Goal: Task Accomplishment & Management: Complete application form

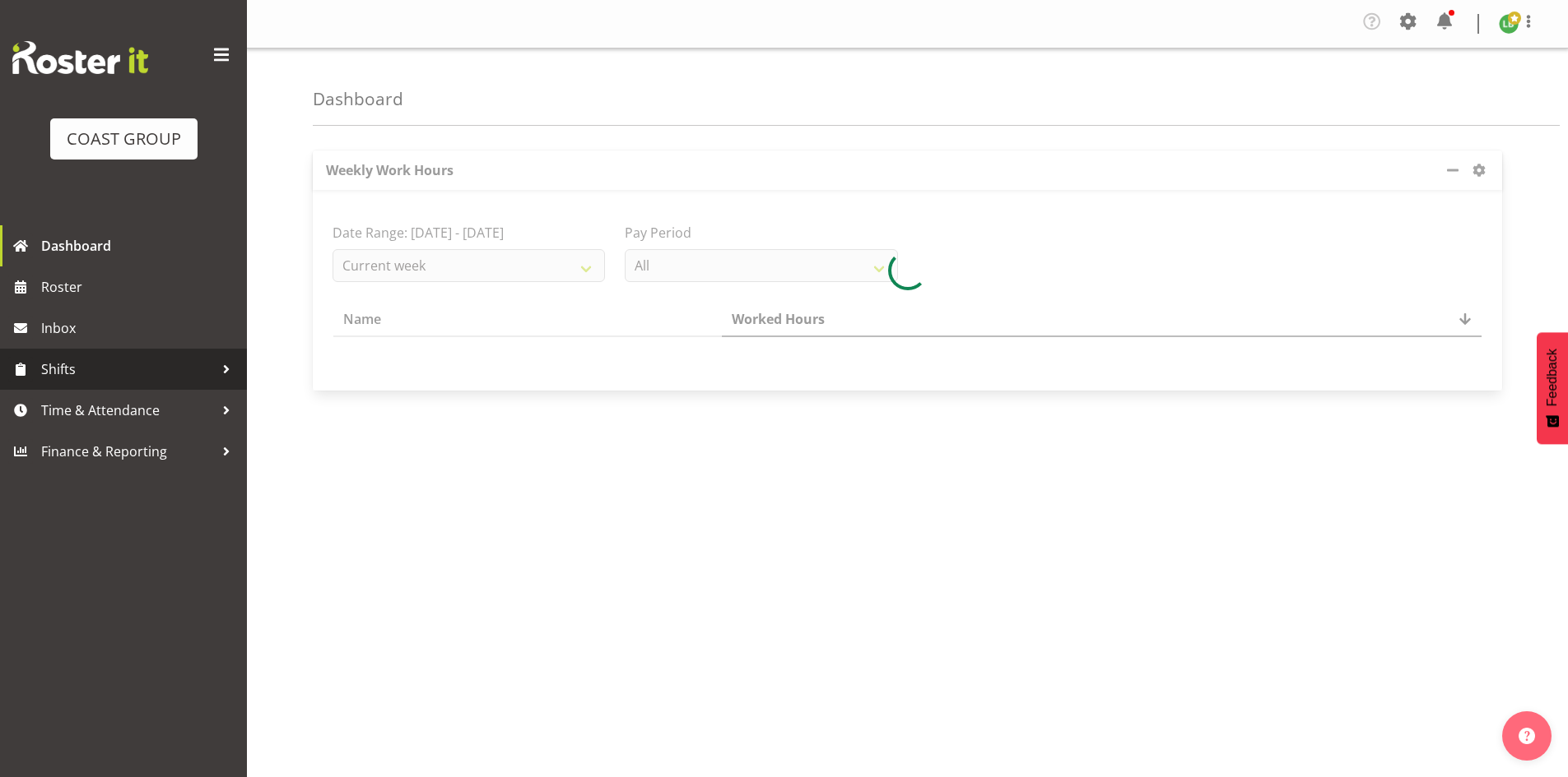
click at [208, 368] on span "Shifts" at bounding box center [128, 369] width 173 height 25
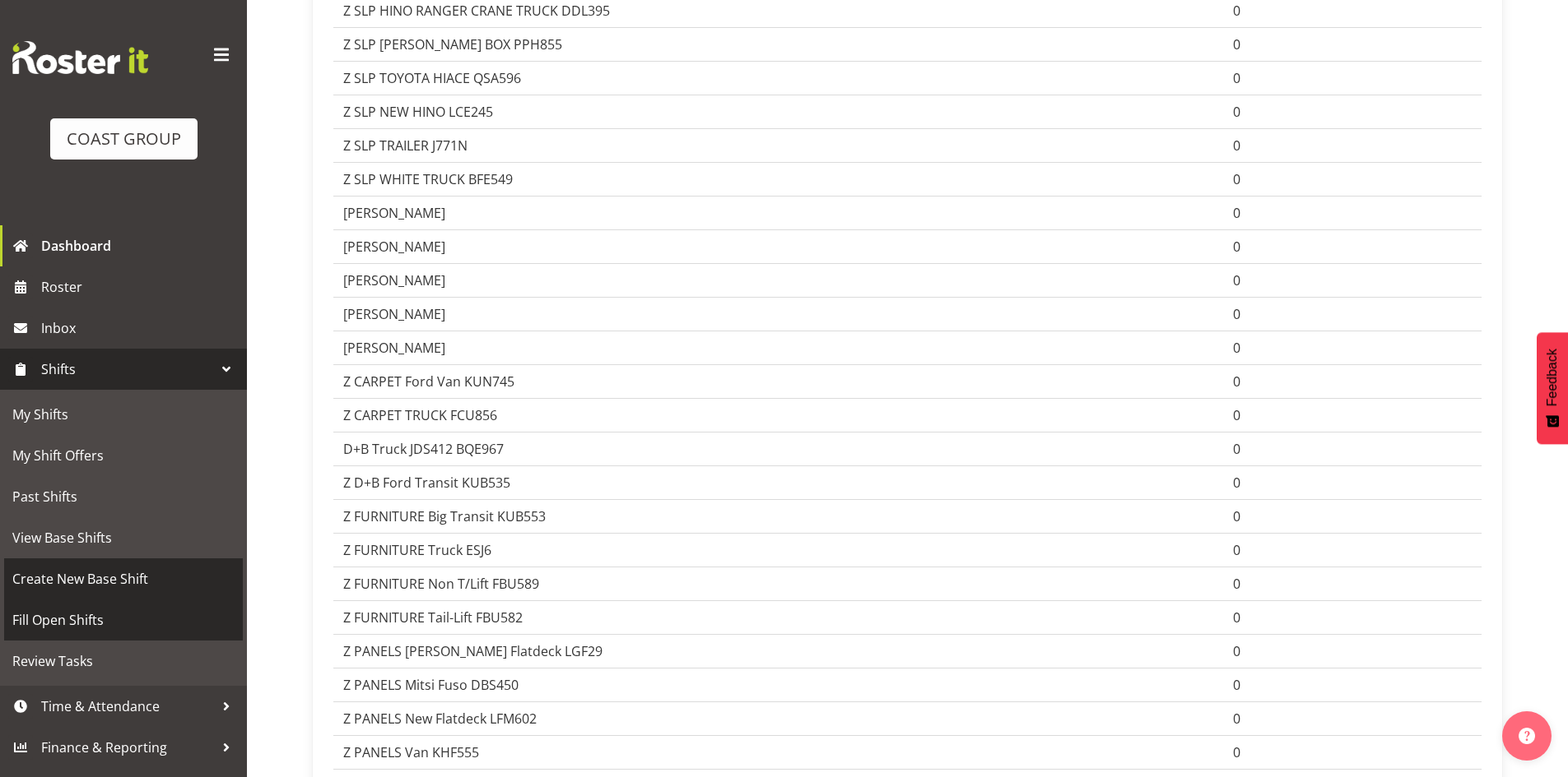
scroll to position [1810, 0]
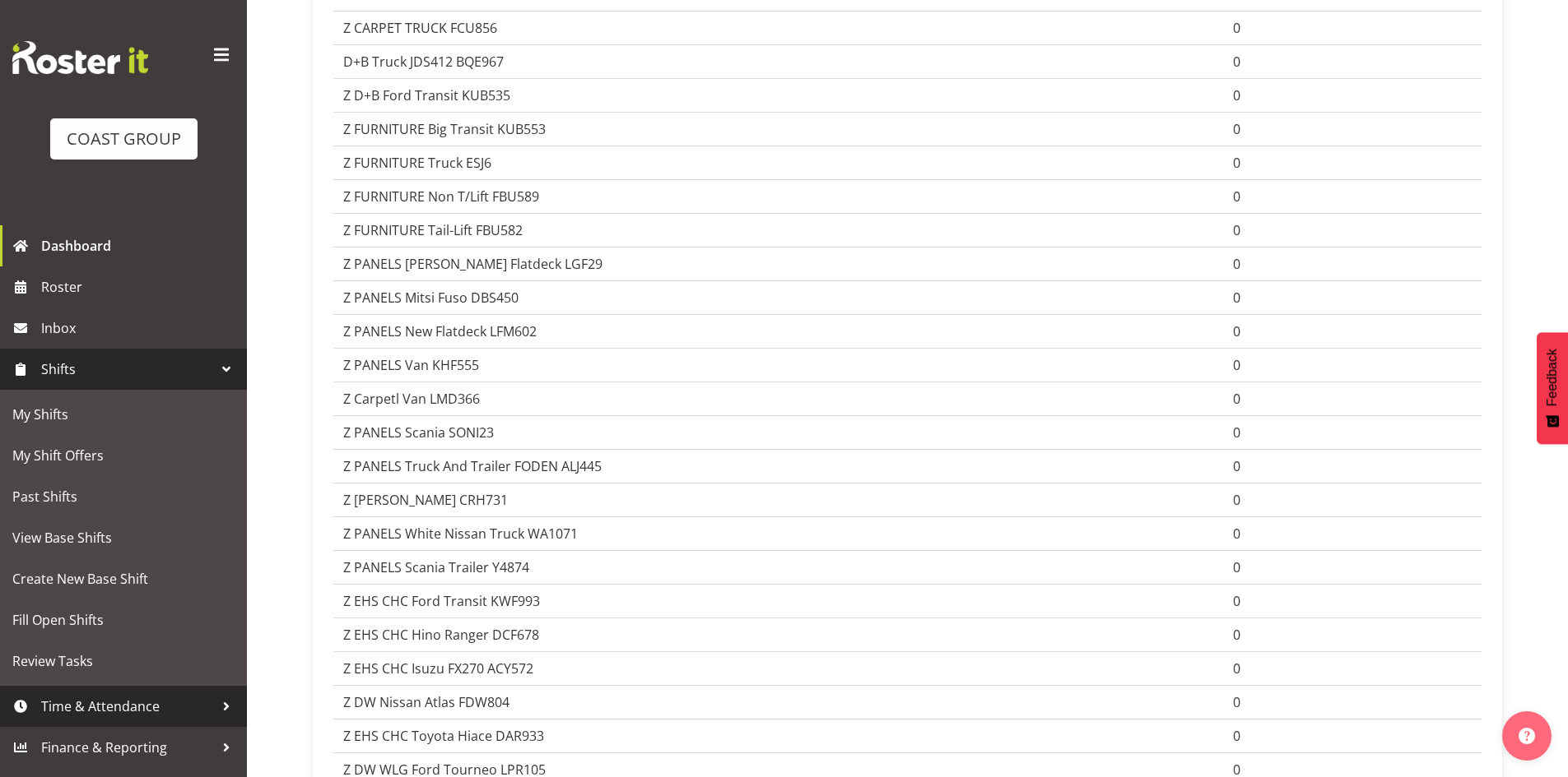
click at [162, 712] on span "Time & Attendance" at bounding box center [128, 706] width 173 height 25
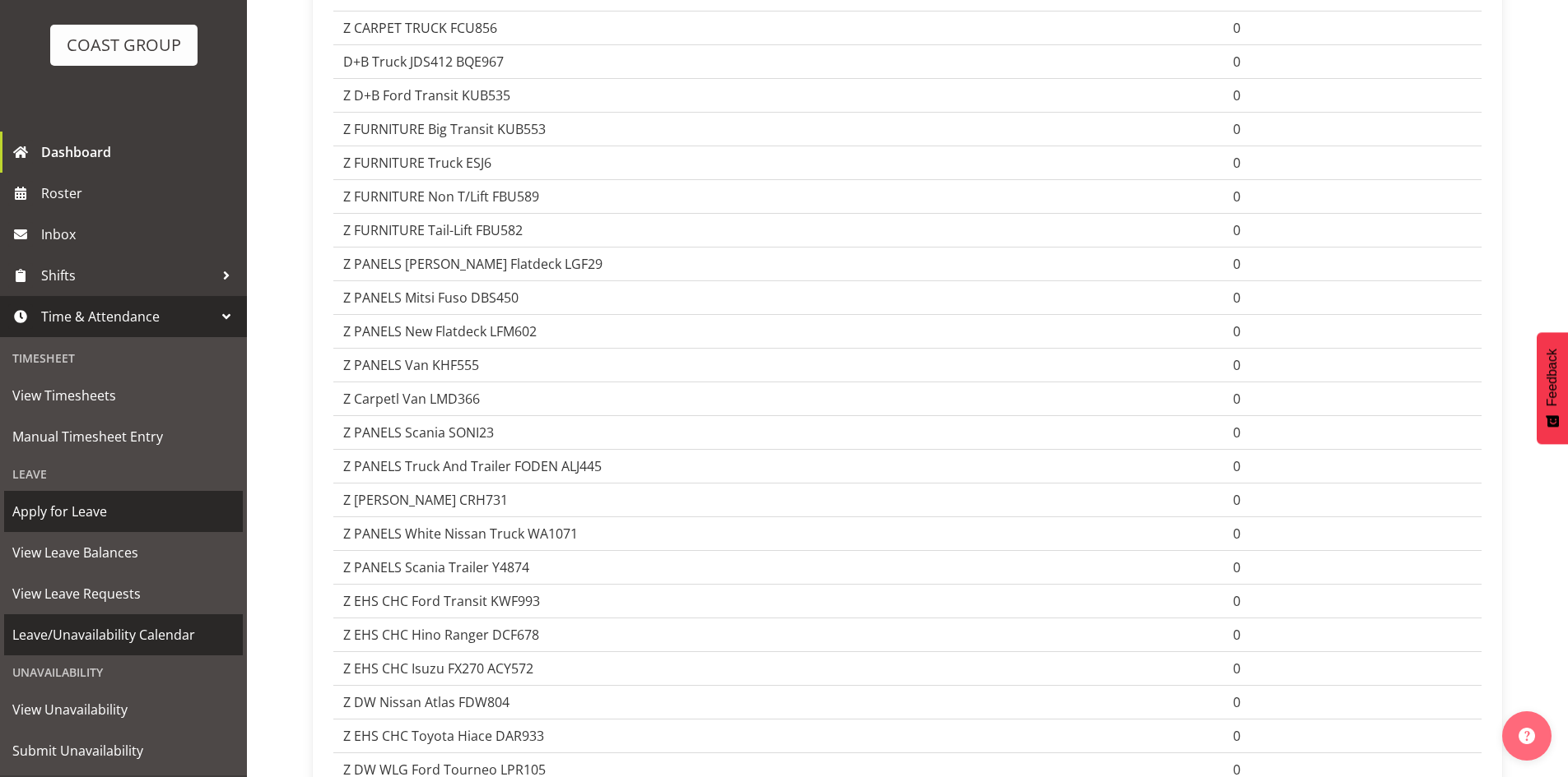
scroll to position [133, 0]
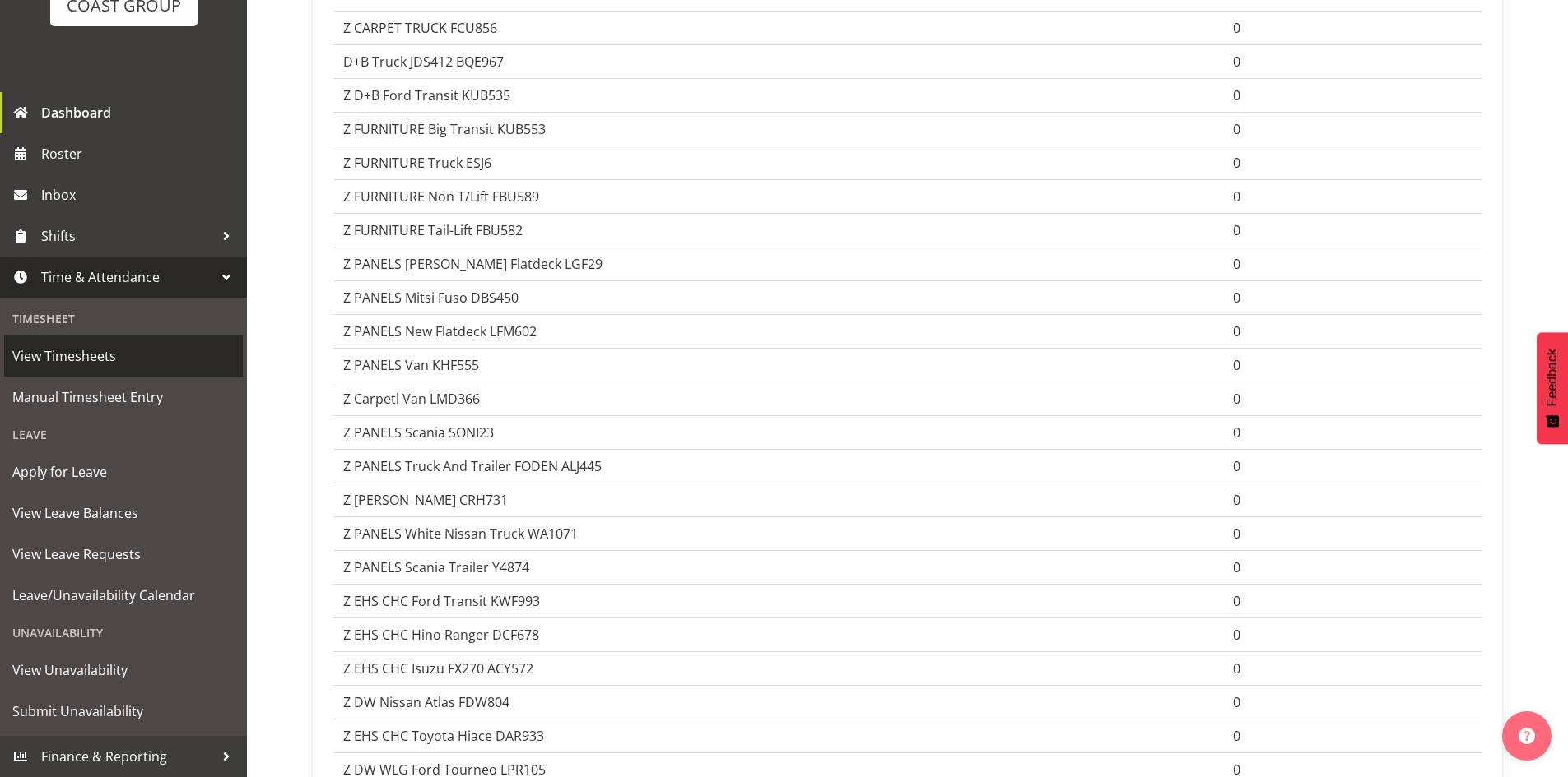
click at [89, 360] on span "View Timesheets" at bounding box center [123, 356] width 222 height 25
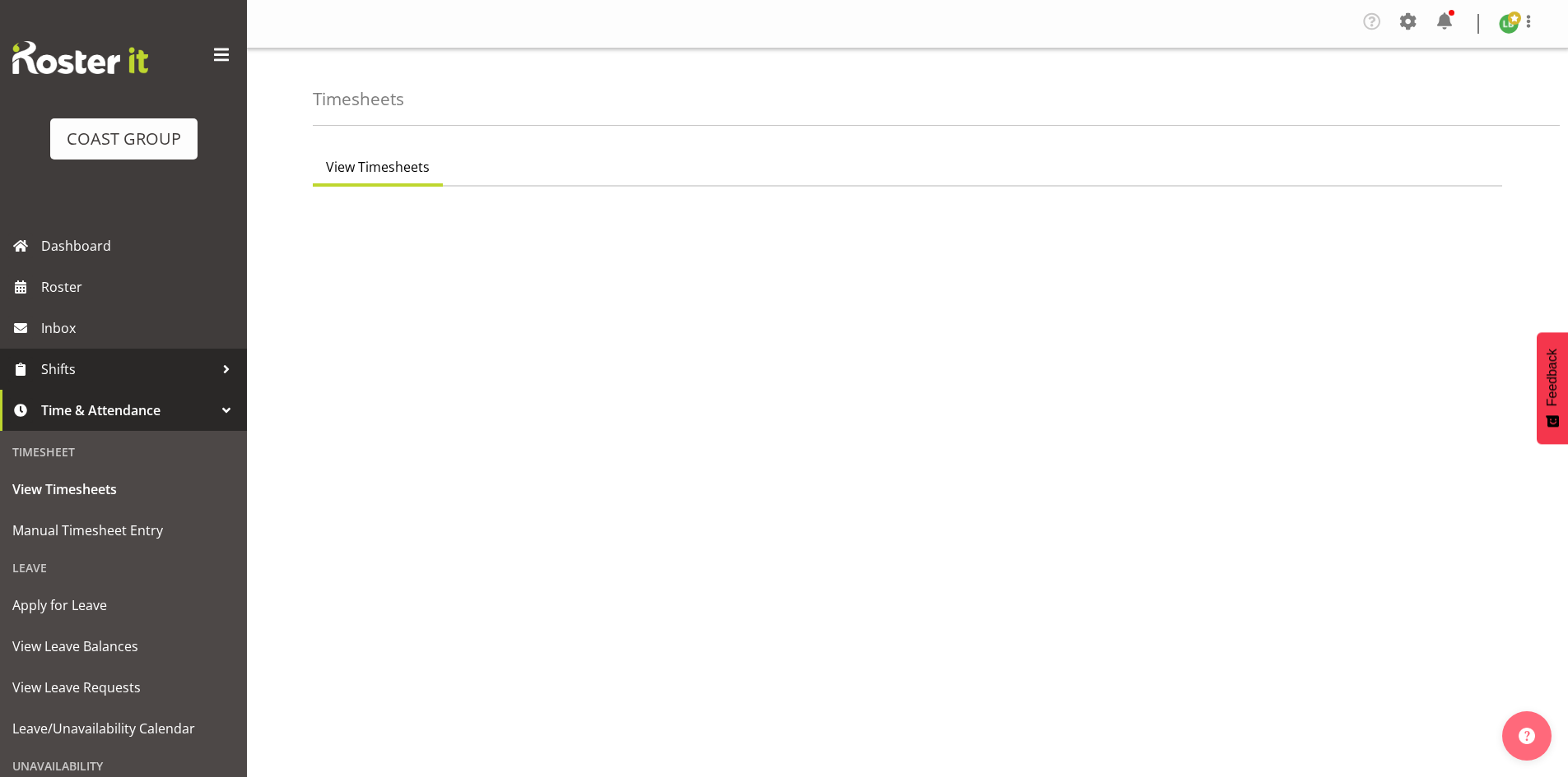
select select "7"
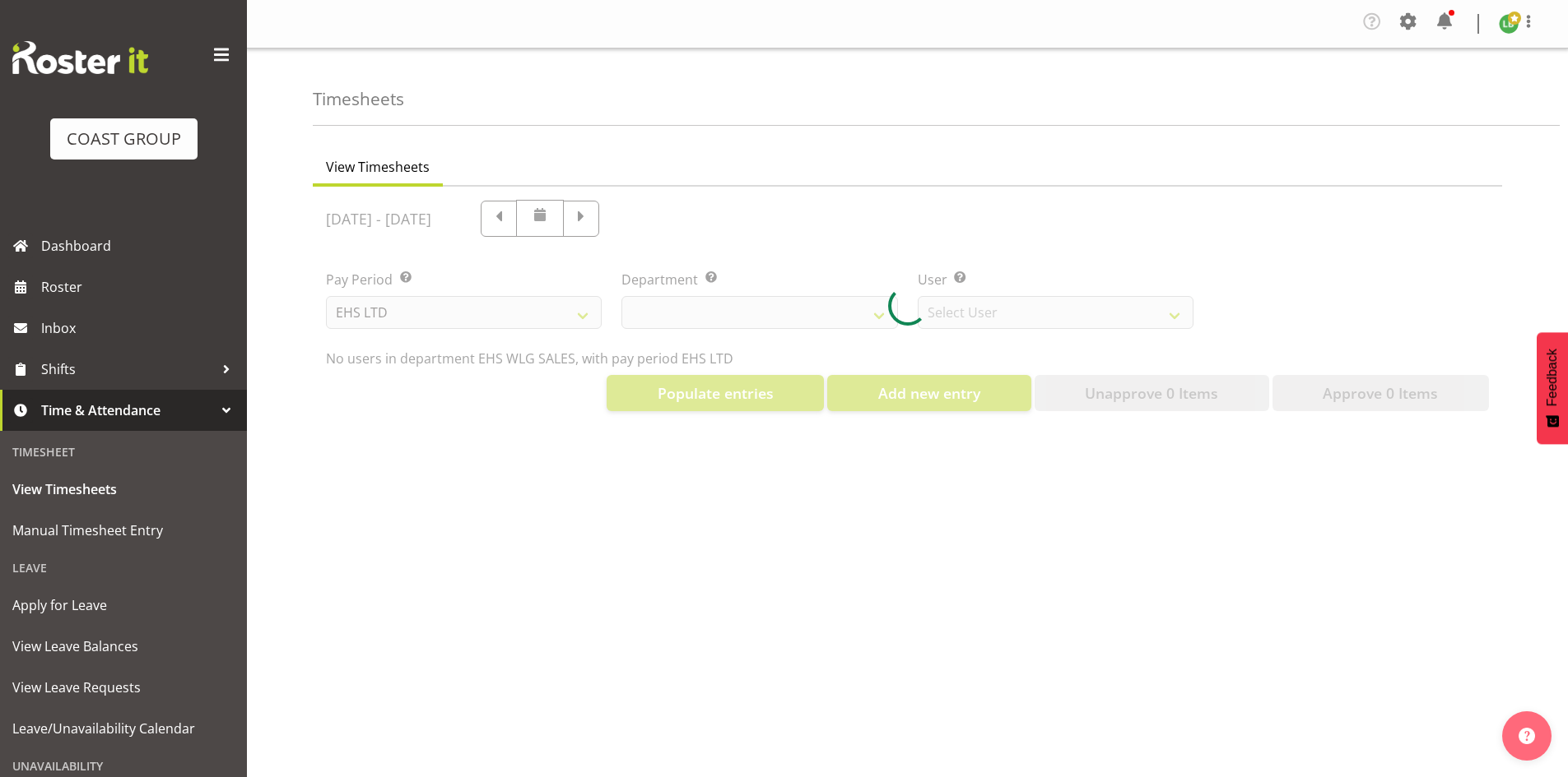
select select "44"
select select "8051"
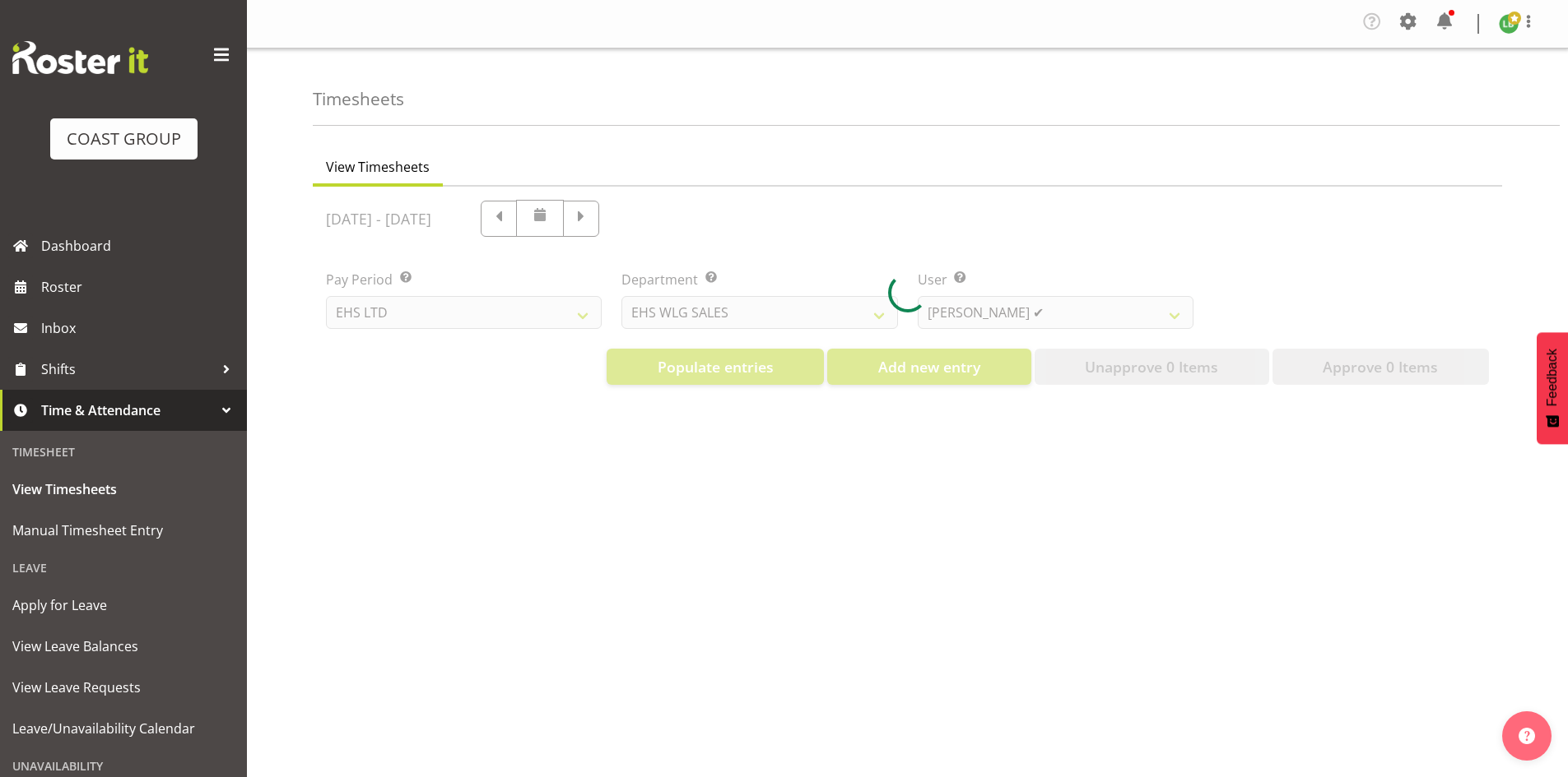
click at [875, 311] on div at bounding box center [907, 293] width 1189 height 211
click at [880, 318] on div at bounding box center [907, 293] width 1189 height 211
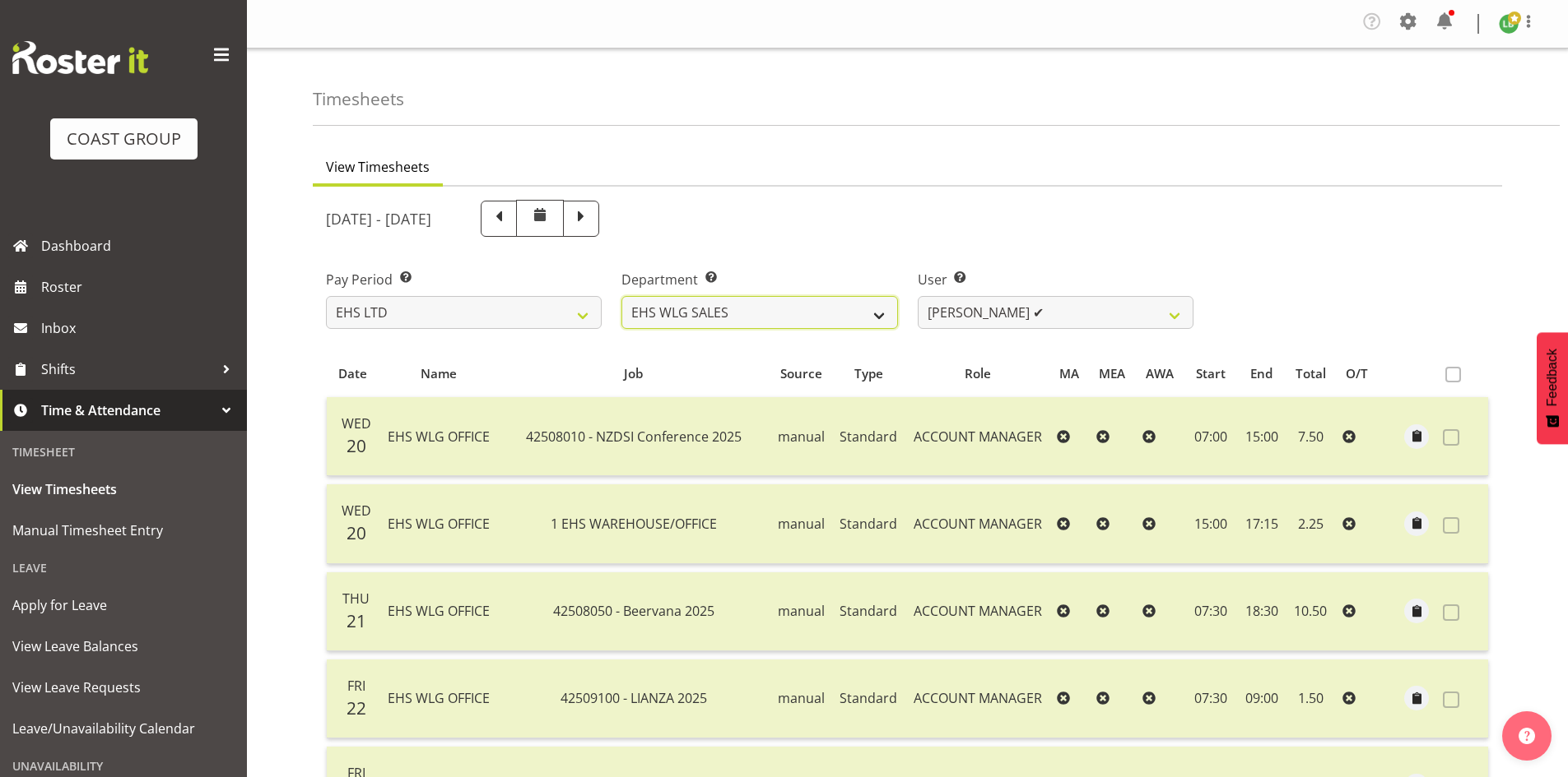
click at [881, 317] on select "EHS WLG OPS EHS WLG SALES" at bounding box center [759, 312] width 276 height 33
select select "43"
click at [622, 296] on select "EHS WLG OPS EHS WLG SALES" at bounding box center [759, 312] width 276 height 33
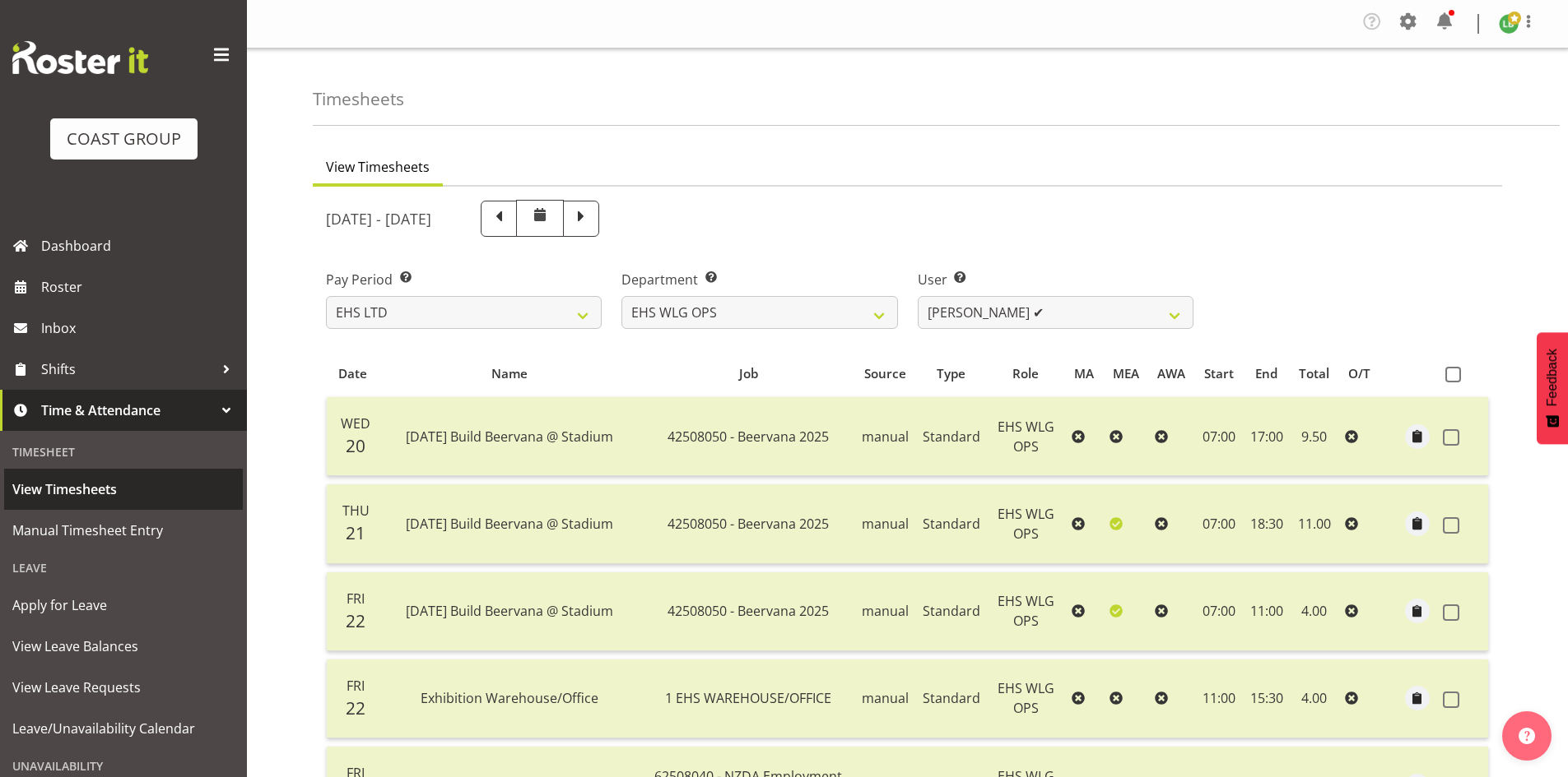
click at [100, 498] on span "View Timesheets" at bounding box center [123, 489] width 222 height 25
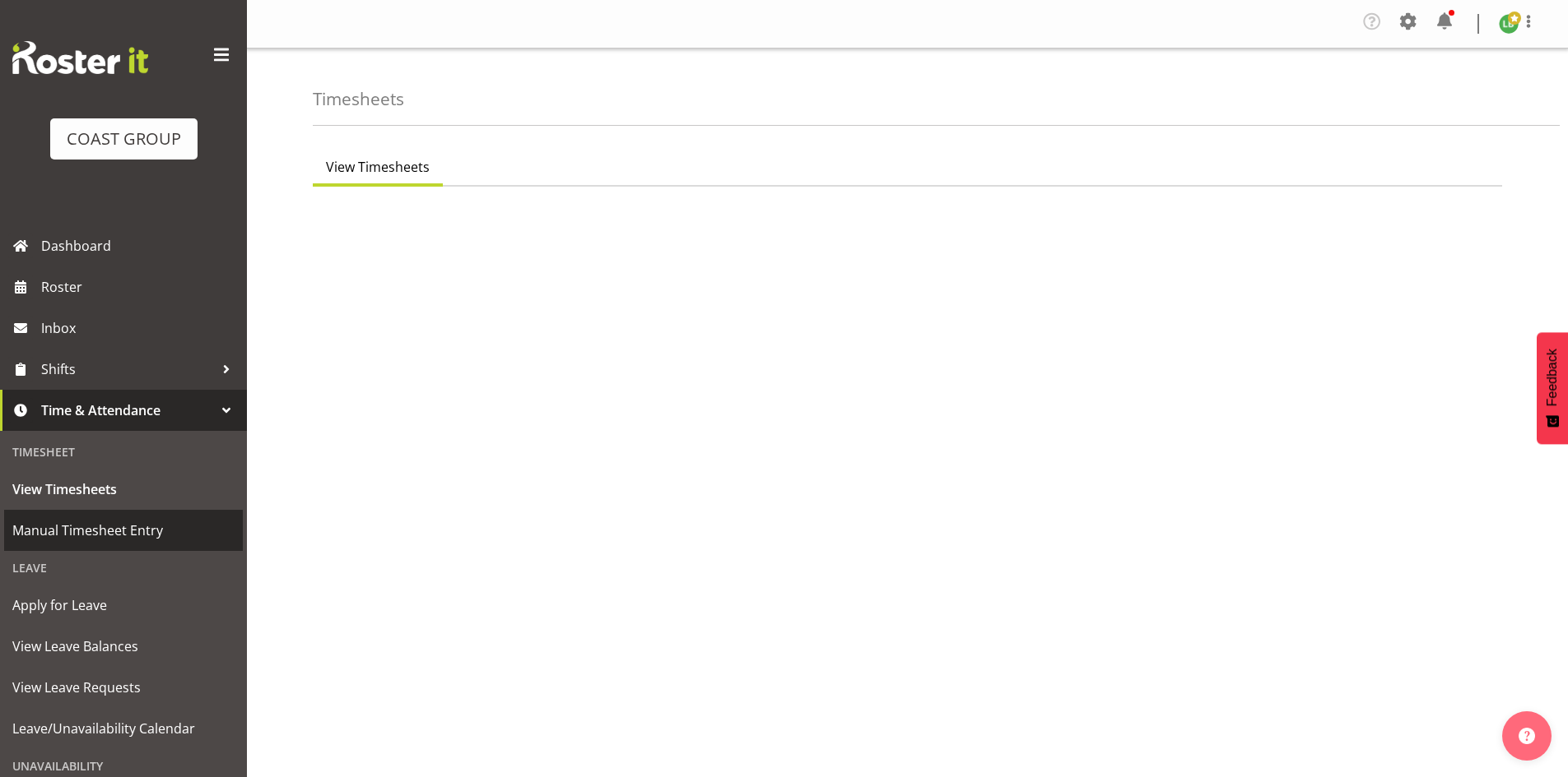
select select "7"
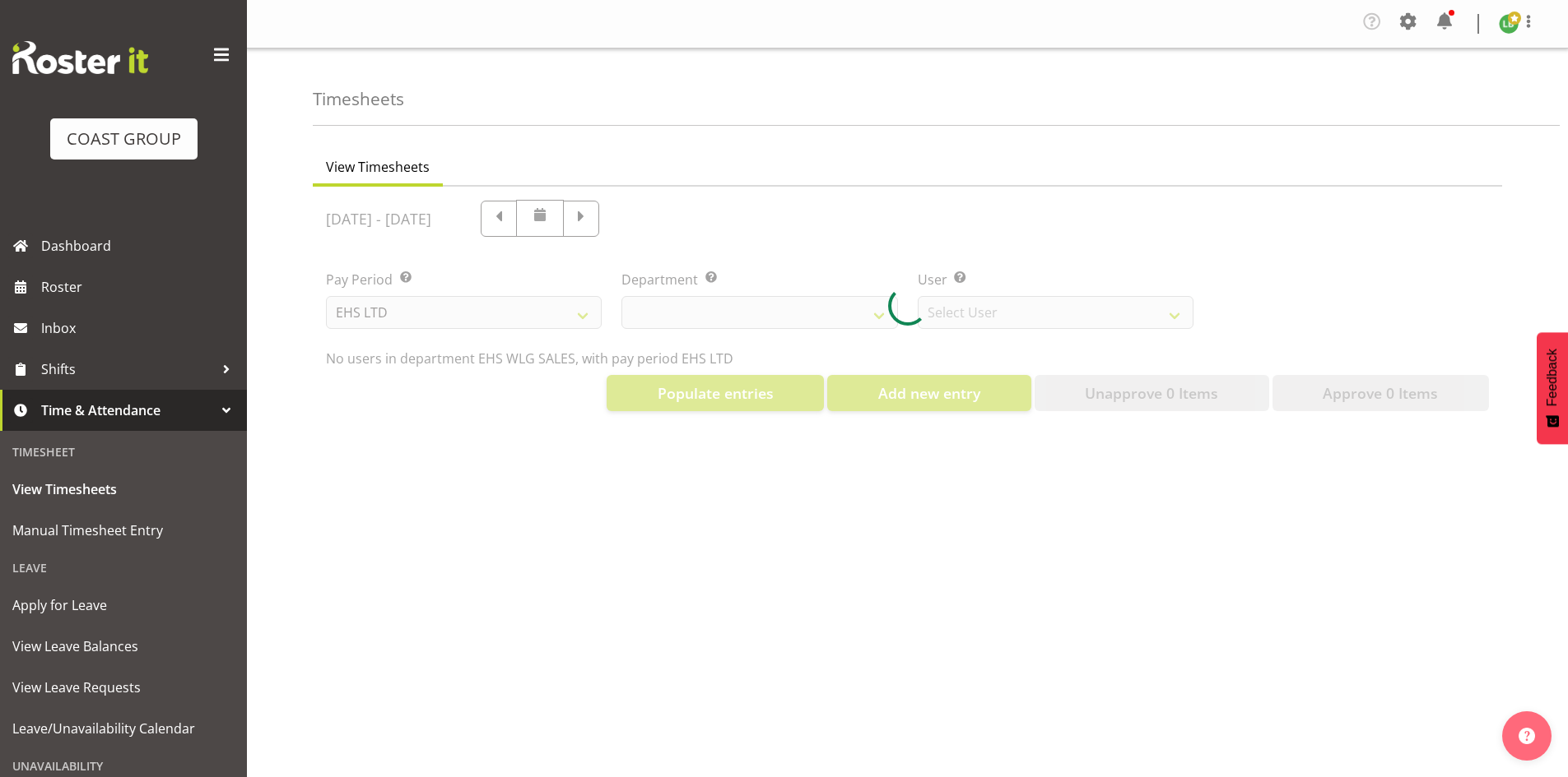
select select "44"
select select "8051"
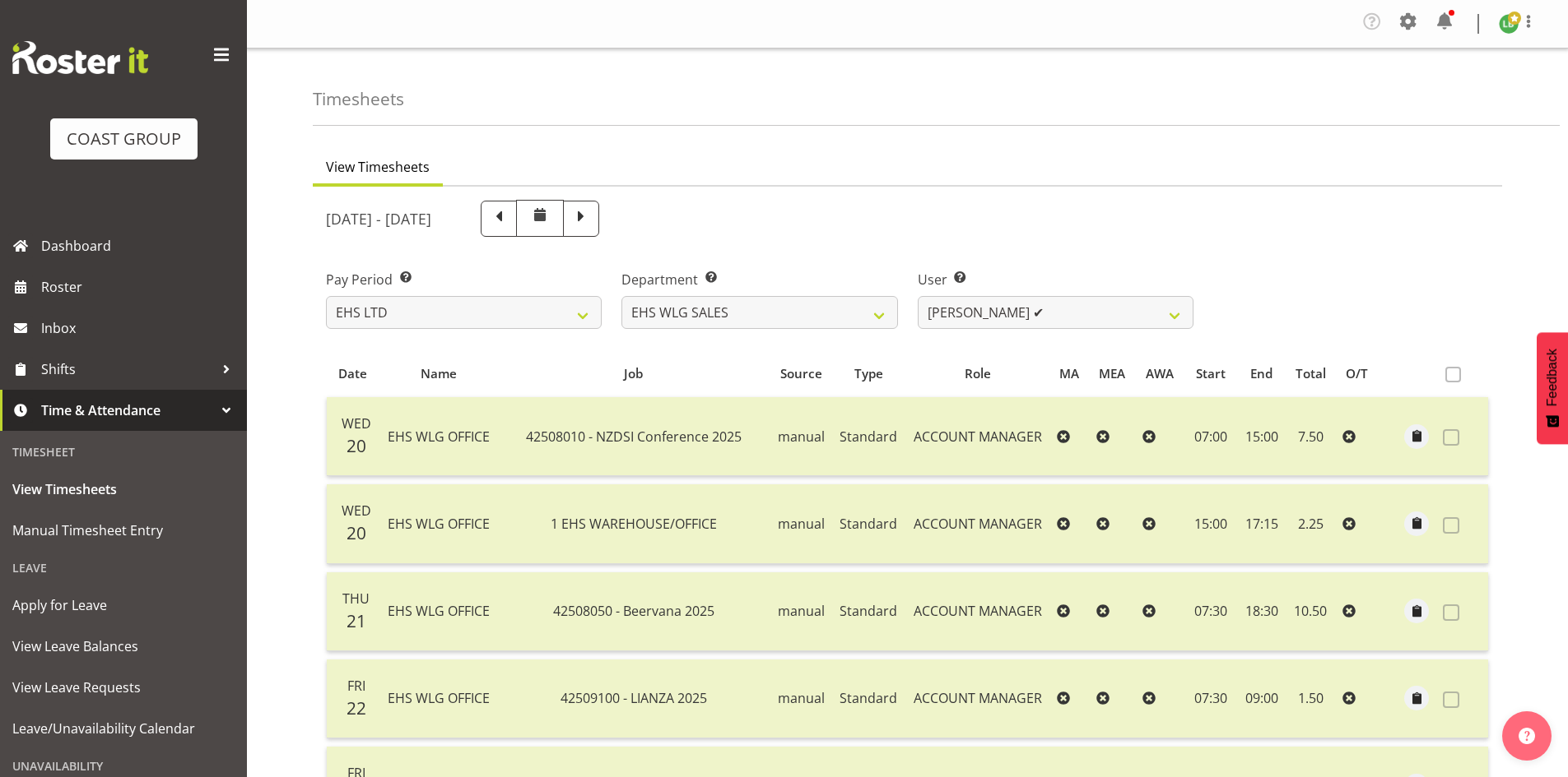
click at [591, 215] on span at bounding box center [581, 217] width 22 height 22
select select
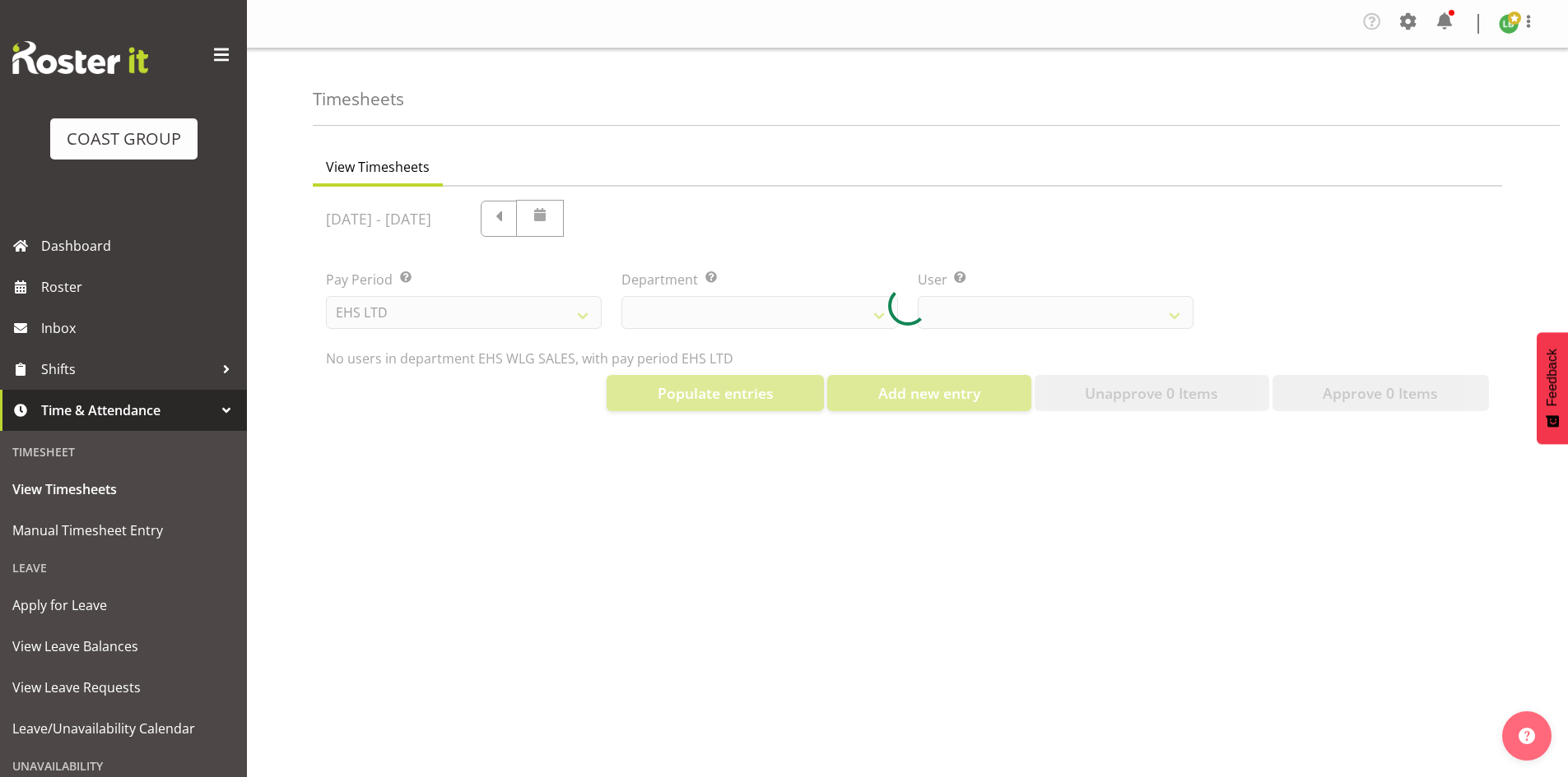
select select "44"
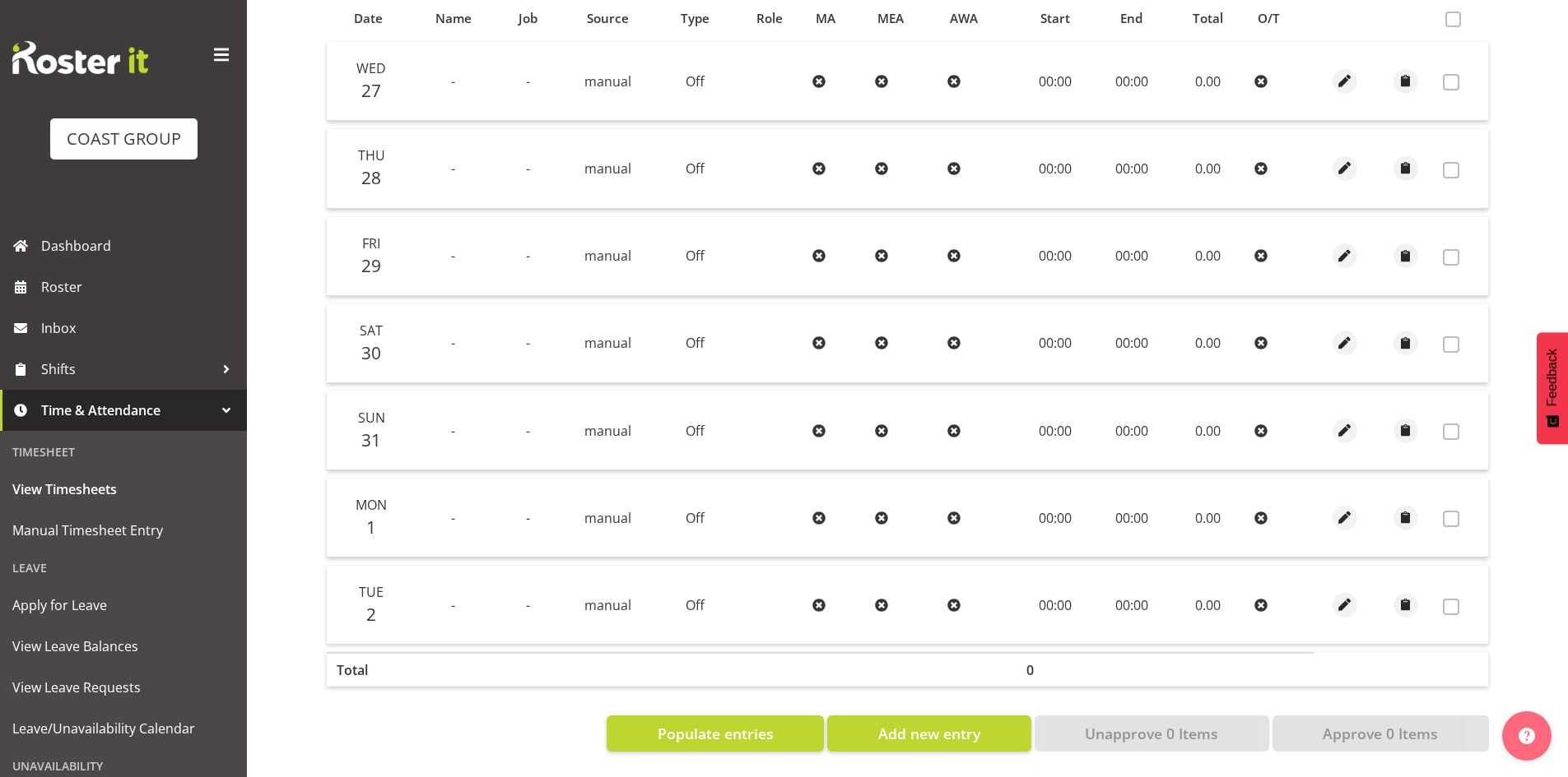
scroll to position [367, 0]
click at [68, 526] on span "Manual Timesheet Entry" at bounding box center [123, 531] width 222 height 25
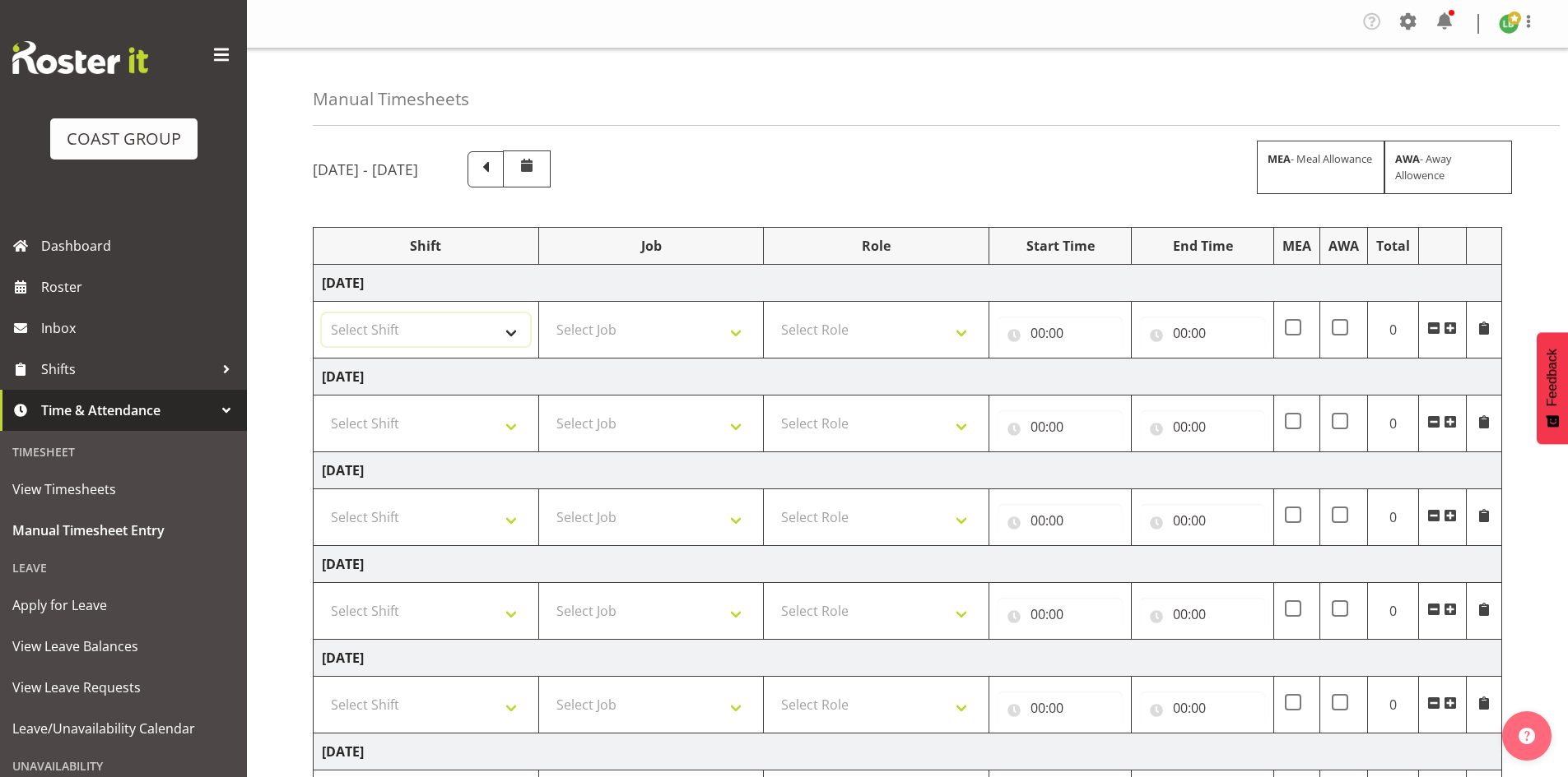
click at [496, 335] on select "Select Shift AUG 25 Break Beervana @ Stadium AUG 25 Break Building Nations @ Ta…" at bounding box center [426, 329] width 208 height 33
select select "1464"
click at [499, 336] on select "Select Shift AUG 25 Break Beervana @ Stadium AUG 25 Break Building Nations @ Ta…" at bounding box center [426, 329] width 208 height 33
click at [1449, 323] on span at bounding box center [1450, 329] width 13 height 13
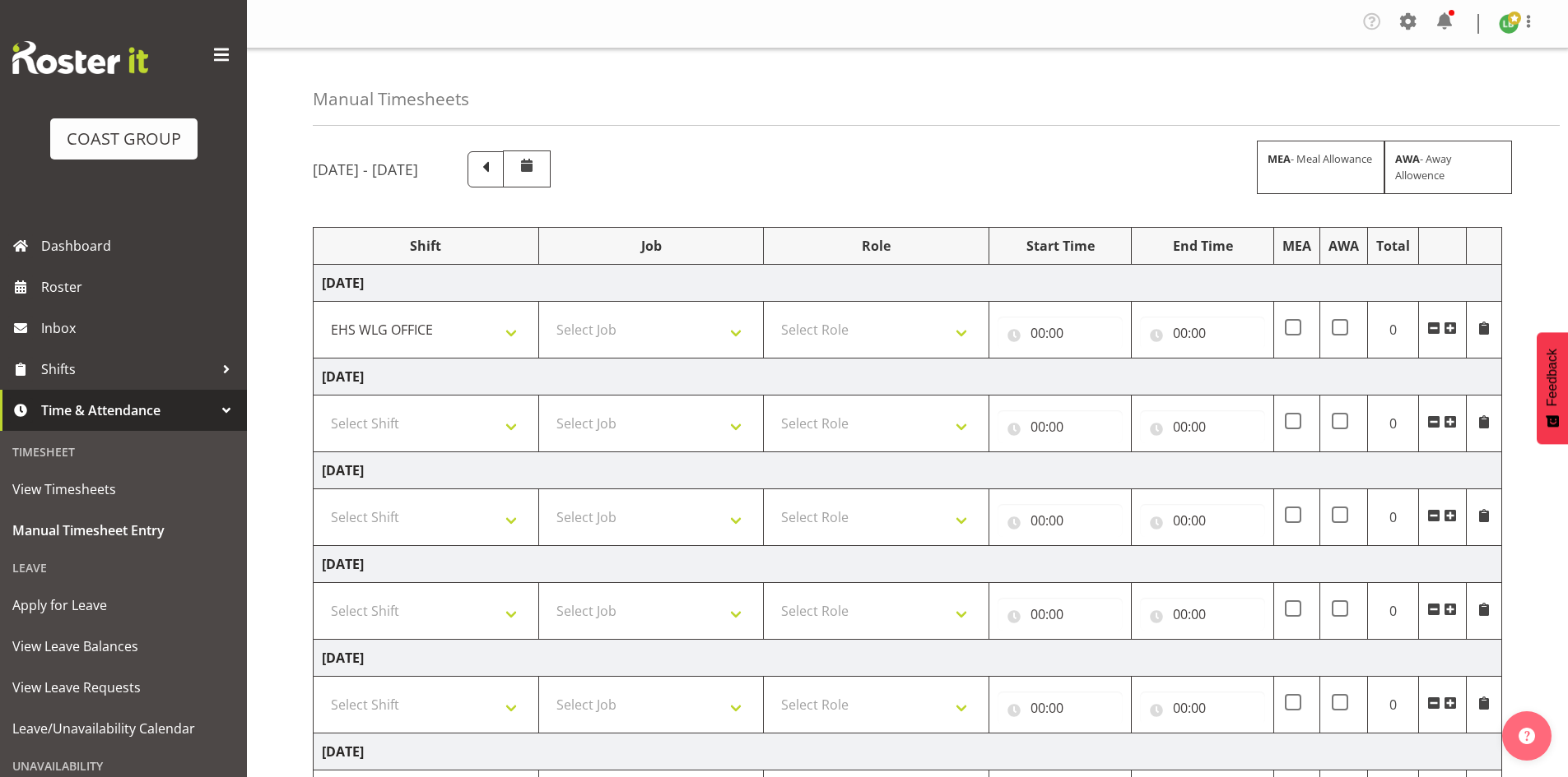
click at [1449, 323] on span at bounding box center [1450, 329] width 13 height 13
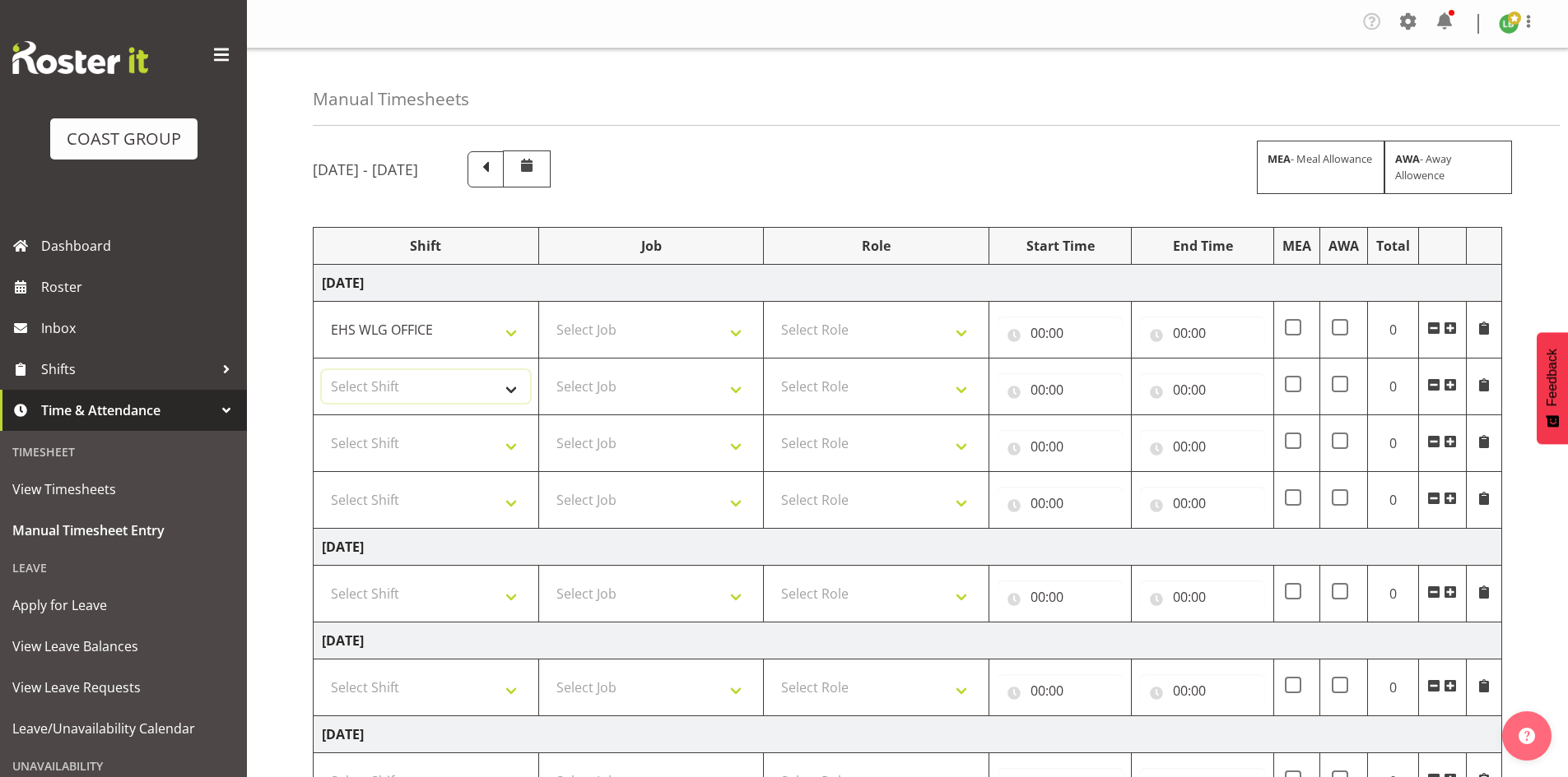
click at [508, 379] on select "Select Shift AUG 25 Break Beervana @ Stadium AUG 25 Break Building Nations @ Ta…" at bounding box center [426, 386] width 208 height 33
select select "1464"
click at [508, 386] on select "Select Shift AUG 25 Break Beervana @ Stadium AUG 25 Break Building Nations @ Ta…" at bounding box center [426, 386] width 208 height 33
click at [508, 448] on select "Select Shift AUG 25 Break Beervana @ Stadium AUG 25 Break Building Nations @ Ta…" at bounding box center [426, 443] width 208 height 33
select select "1464"
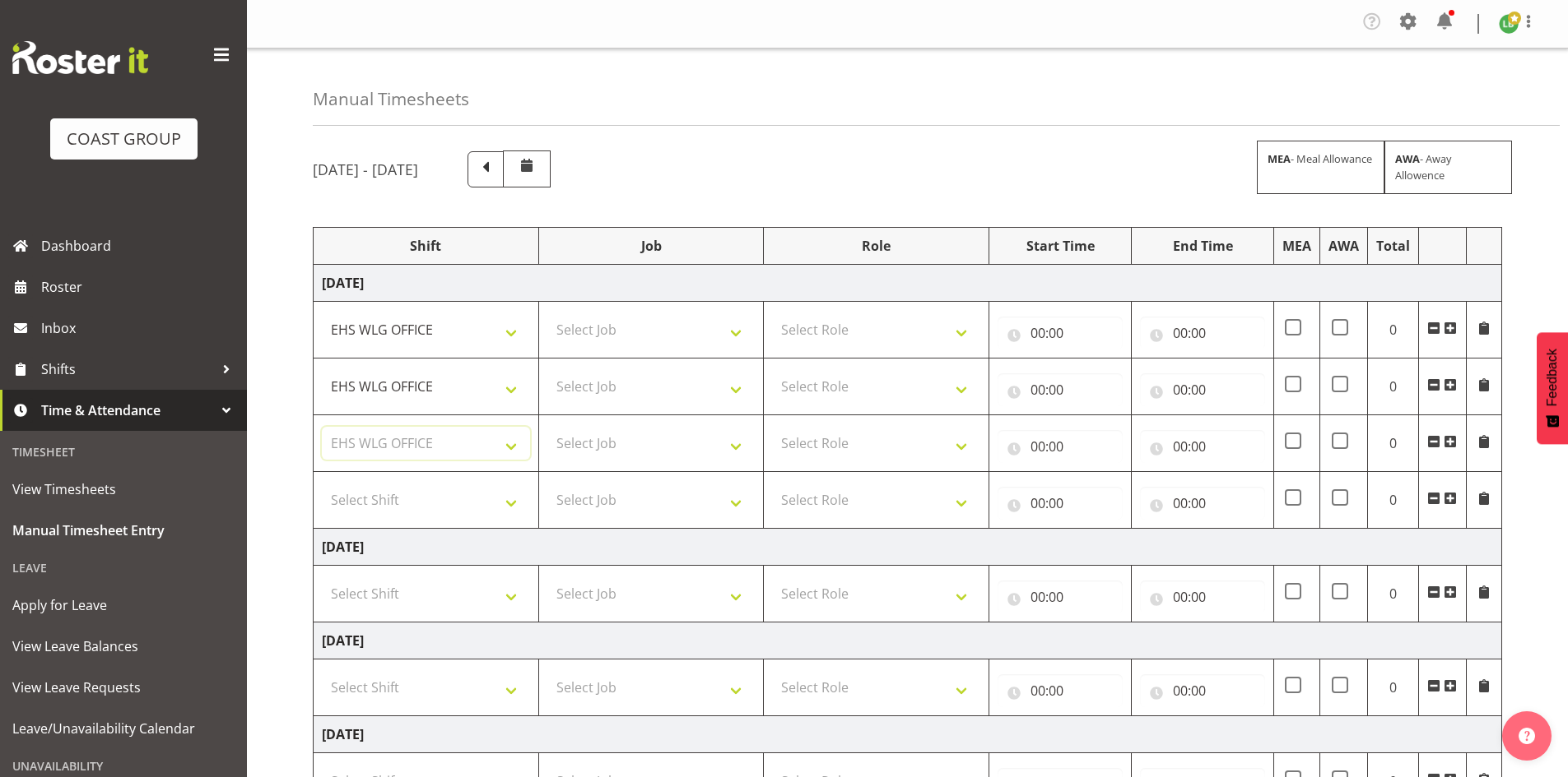
click at [508, 447] on select "Select Shift AUG 25 Break Beervana @ Stadium AUG 25 Break Building Nations @ Ta…" at bounding box center [426, 443] width 208 height 33
click at [510, 497] on select "Select Shift AUG 25 Break Beervana @ Stadium AUG 25 Break Building Nations @ Ta…" at bounding box center [426, 499] width 208 height 33
select select "1464"
click at [510, 497] on select "Select Shift AUG 25 Break Beervana @ Stadium AUG 25 Break Building Nations @ Ta…" at bounding box center [426, 499] width 208 height 33
click at [742, 329] on select "Select Job 1 Carlton Events 1 Carlton Hamilton 1 Carlton Wellington 1 EHS WAREH…" at bounding box center [651, 329] width 208 height 33
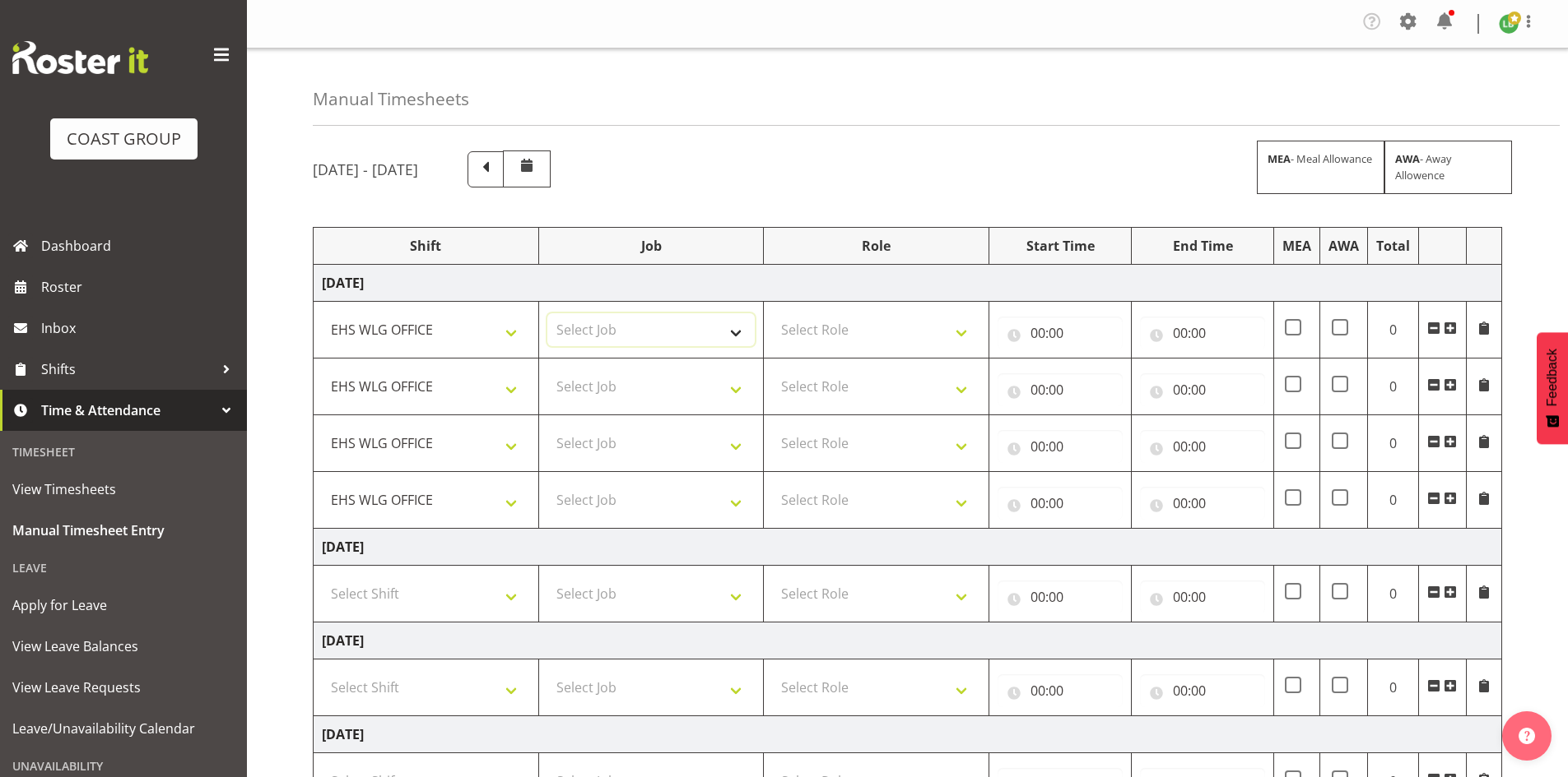
select select "69"
click at [547, 313] on select "Select Job 1 Carlton Events 1 Carlton Hamilton 1 Carlton Wellington 1 EHS WAREH…" at bounding box center [651, 329] width 208 height 33
click at [923, 331] on select "Select Role EHS WLG OPS ACCOUNT MANAGER" at bounding box center [876, 329] width 208 height 33
select select "197"
click at [772, 313] on select "Select Role EHS WLG OPS ACCOUNT MANAGER" at bounding box center [876, 329] width 208 height 33
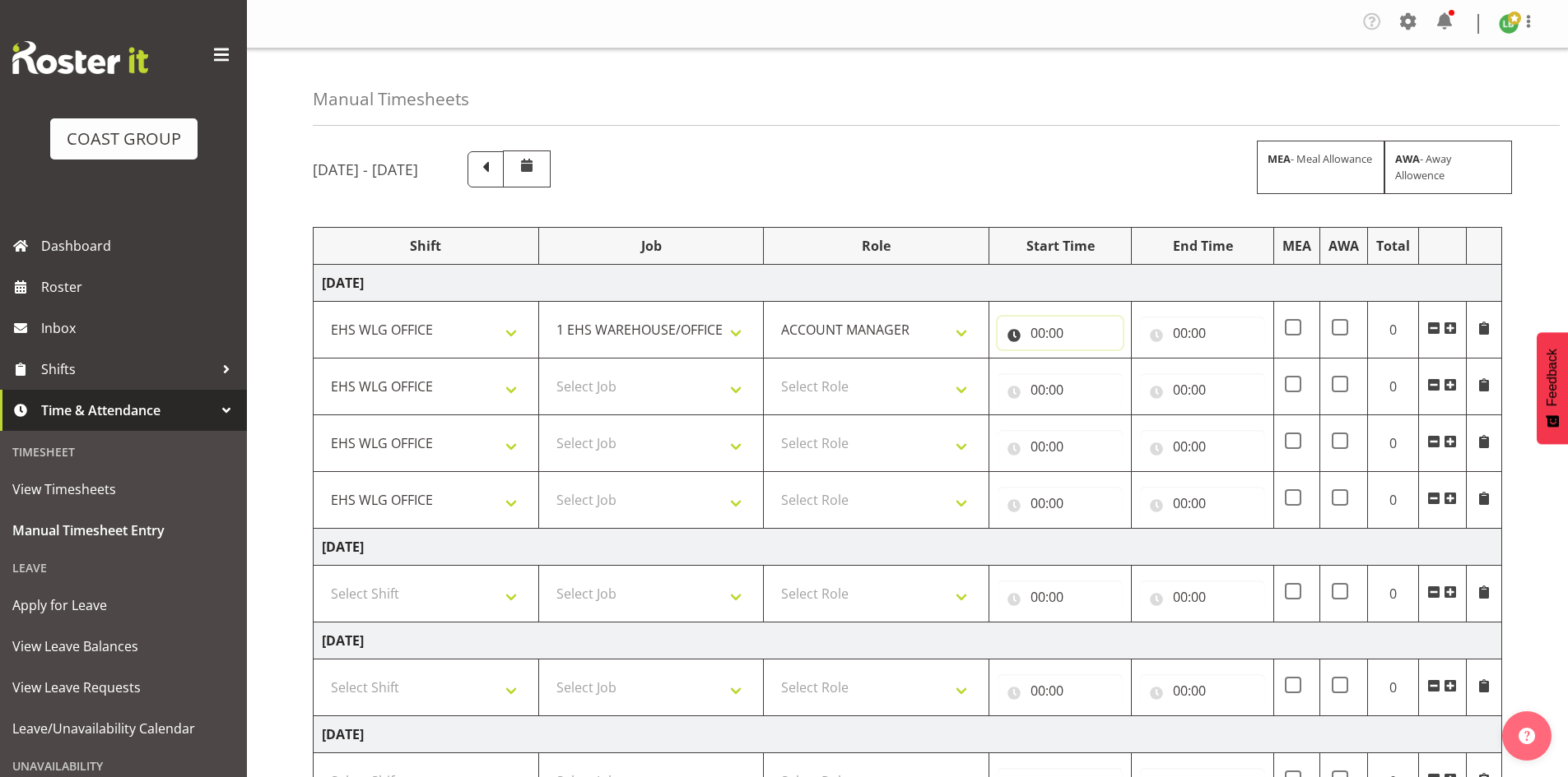
click at [1044, 327] on input "00:00" at bounding box center [1060, 332] width 125 height 33
click at [1103, 373] on select "00 01 02 03 04 05 06 07 08 09 10 11 12 13 14 15 16 17 18 19 20 21 22 23" at bounding box center [1109, 376] width 37 height 33
select select "7"
click at [1091, 360] on select "00 01 02 03 04 05 06 07 08 09 10 11 12 13 14 15 16 17 18 19 20 21 22 23" at bounding box center [1109, 376] width 37 height 33
type input "07:00"
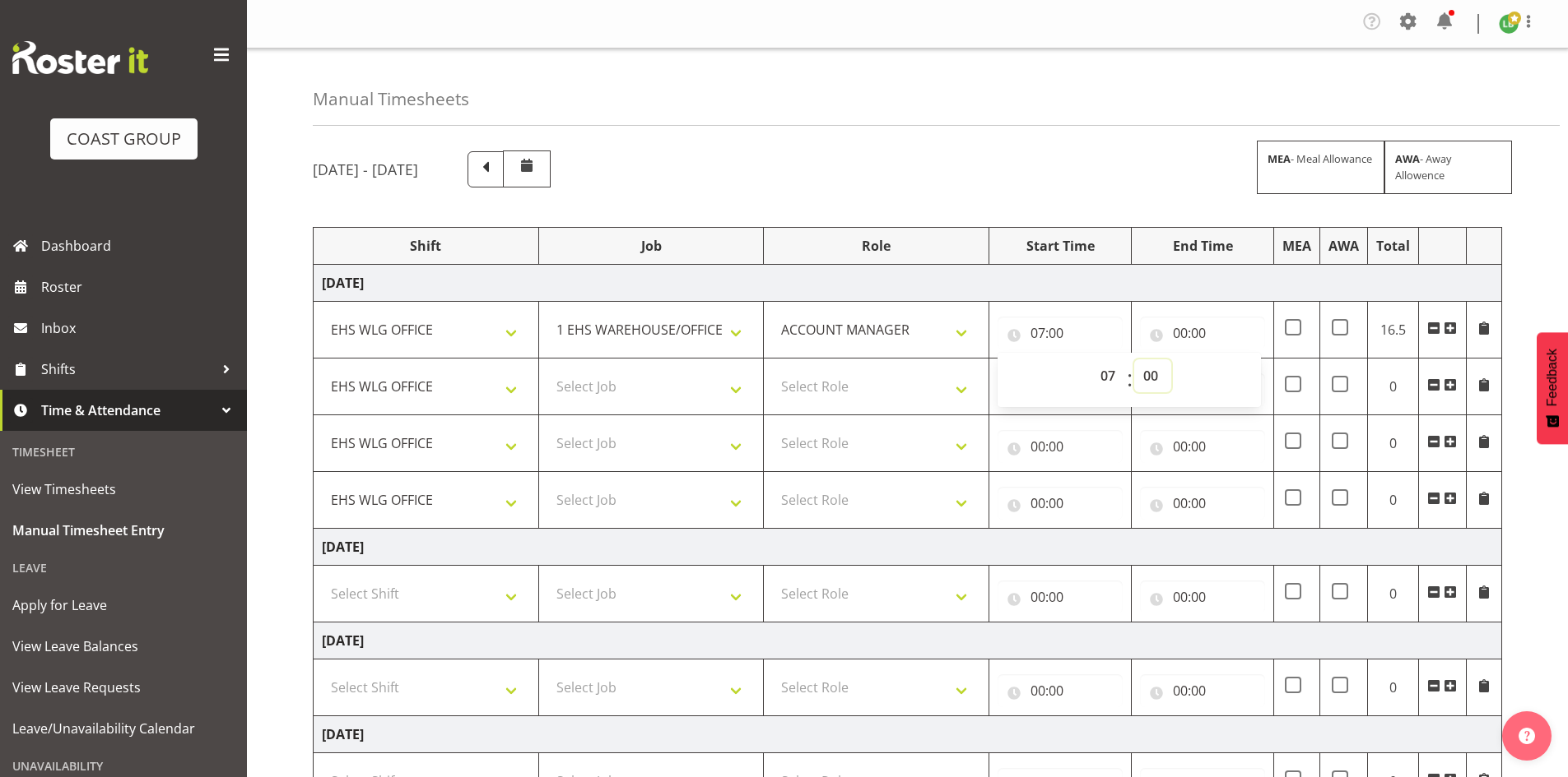
click at [1159, 384] on select "00 01 02 03 04 05 06 07 08 09 10 11 12 13 14 15 16 17 18 19 20 21 22 23 24 25 2…" at bounding box center [1152, 376] width 37 height 33
select select "30"
click at [1134, 360] on select "00 01 02 03 04 05 06 07 08 09 10 11 12 13 14 15 16 17 18 19 20 21 22 23 24 25 2…" at bounding box center [1152, 376] width 37 height 33
type input "07:30"
click at [1184, 329] on input "00:00" at bounding box center [1202, 332] width 125 height 33
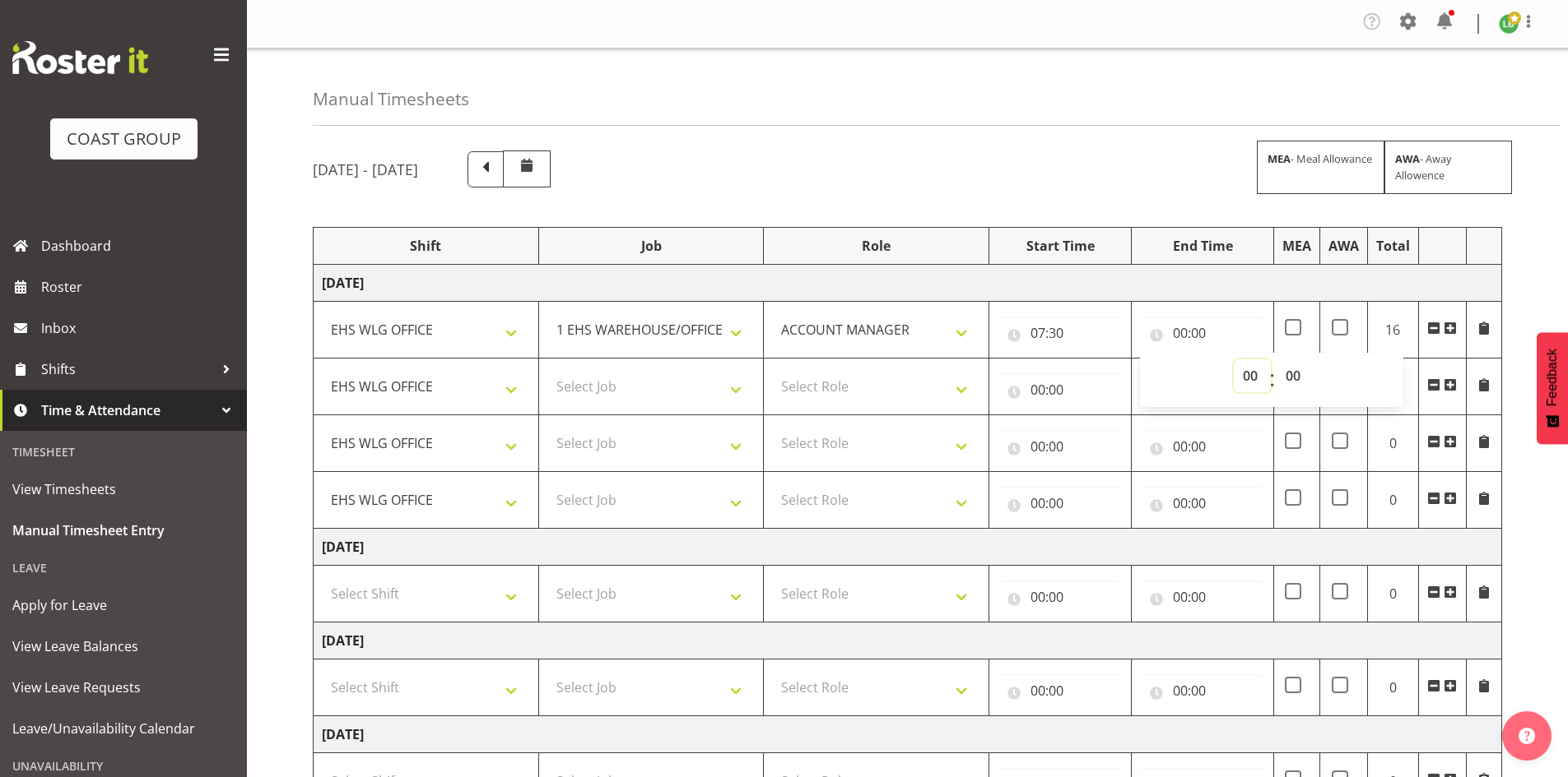
click at [1246, 374] on select "00 01 02 03 04 05 06 07 08 09 10 11 12 13 14 15 16 17 18 19 20 21 22 23" at bounding box center [1252, 376] width 37 height 33
select select "9"
click at [1234, 360] on select "00 01 02 03 04 05 06 07 08 09 10 11 12 13 14 15 16 17 18 19 20 21 22 23" at bounding box center [1252, 376] width 37 height 33
type input "09:00"
click at [1291, 372] on select "00 01 02 03 04 05 06 07 08 09 10 11 12 13 14 15 16 17 18 19 20 21 22 23 24 25 2…" at bounding box center [1294, 376] width 37 height 33
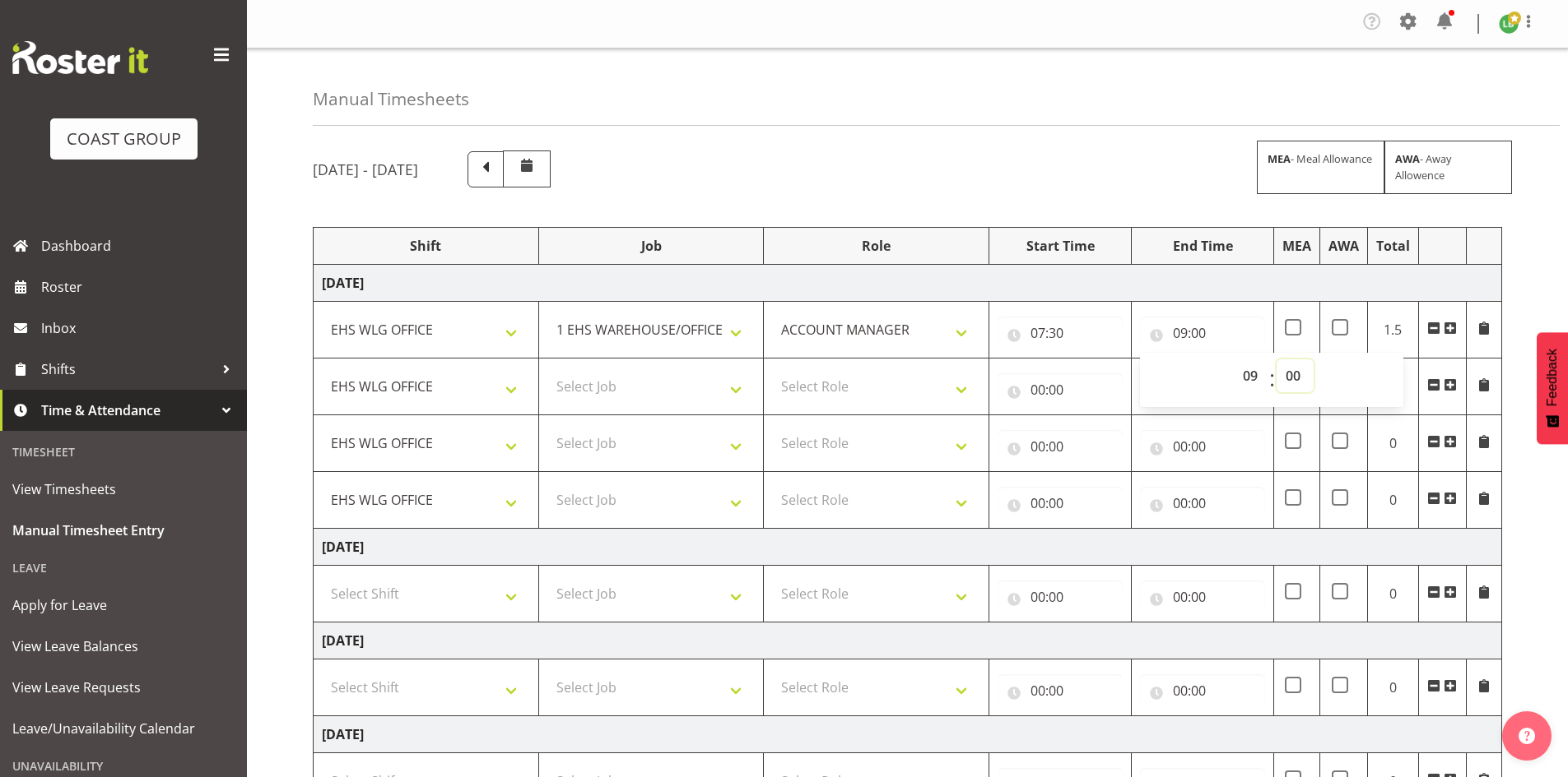
select select "30"
click at [1276, 360] on select "00 01 02 03 04 05 06 07 08 09 10 11 12 13 14 15 16 17 18 19 20 21 22 23 24 25 2…" at bounding box center [1294, 376] width 37 height 33
type input "09:30"
click at [735, 383] on select "Select Job 1 Carlton Events 1 Carlton Hamilton 1 Carlton Wellington 1 EHS WAREH…" at bounding box center [651, 386] width 208 height 33
select select "9690"
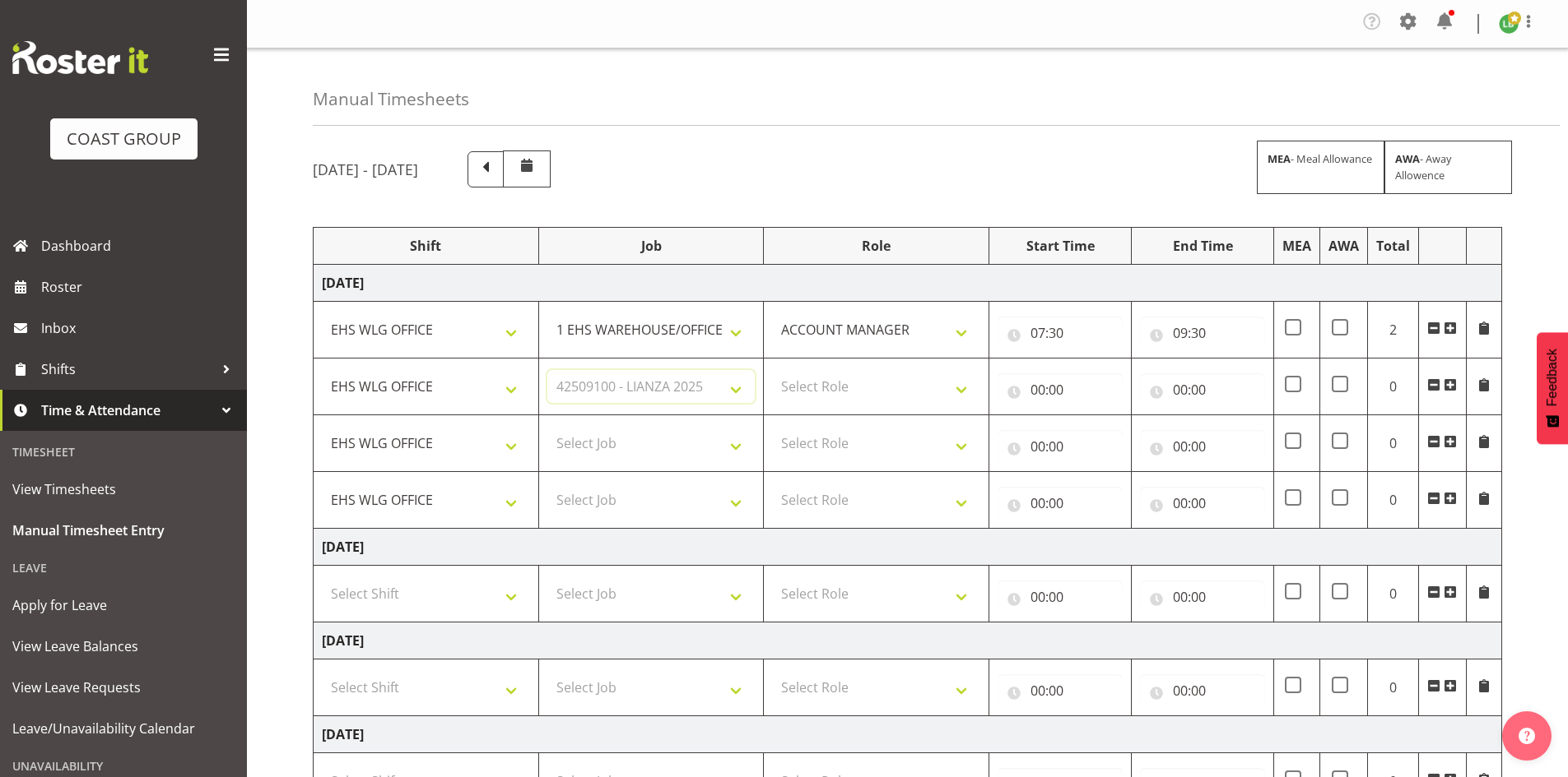
click at [547, 370] on select "Select Job 1 Carlton Events 1 Carlton Hamilton 1 Carlton Wellington 1 EHS WAREH…" at bounding box center [651, 386] width 208 height 33
click at [733, 446] on select "Select Job 1 Carlton Events 1 Carlton Hamilton 1 Carlton Wellington 1 EHS WAREH…" at bounding box center [651, 443] width 208 height 33
select select "10172"
click at [547, 427] on select "Select Job 1 Carlton Events 1 Carlton Hamilton 1 Carlton Wellington 1 EHS WAREH…" at bounding box center [651, 443] width 208 height 33
click at [745, 498] on select "Select Job 1 Carlton Events 1 Carlton Hamilton 1 Carlton Wellington 1 EHS WAREH…" at bounding box center [651, 499] width 208 height 33
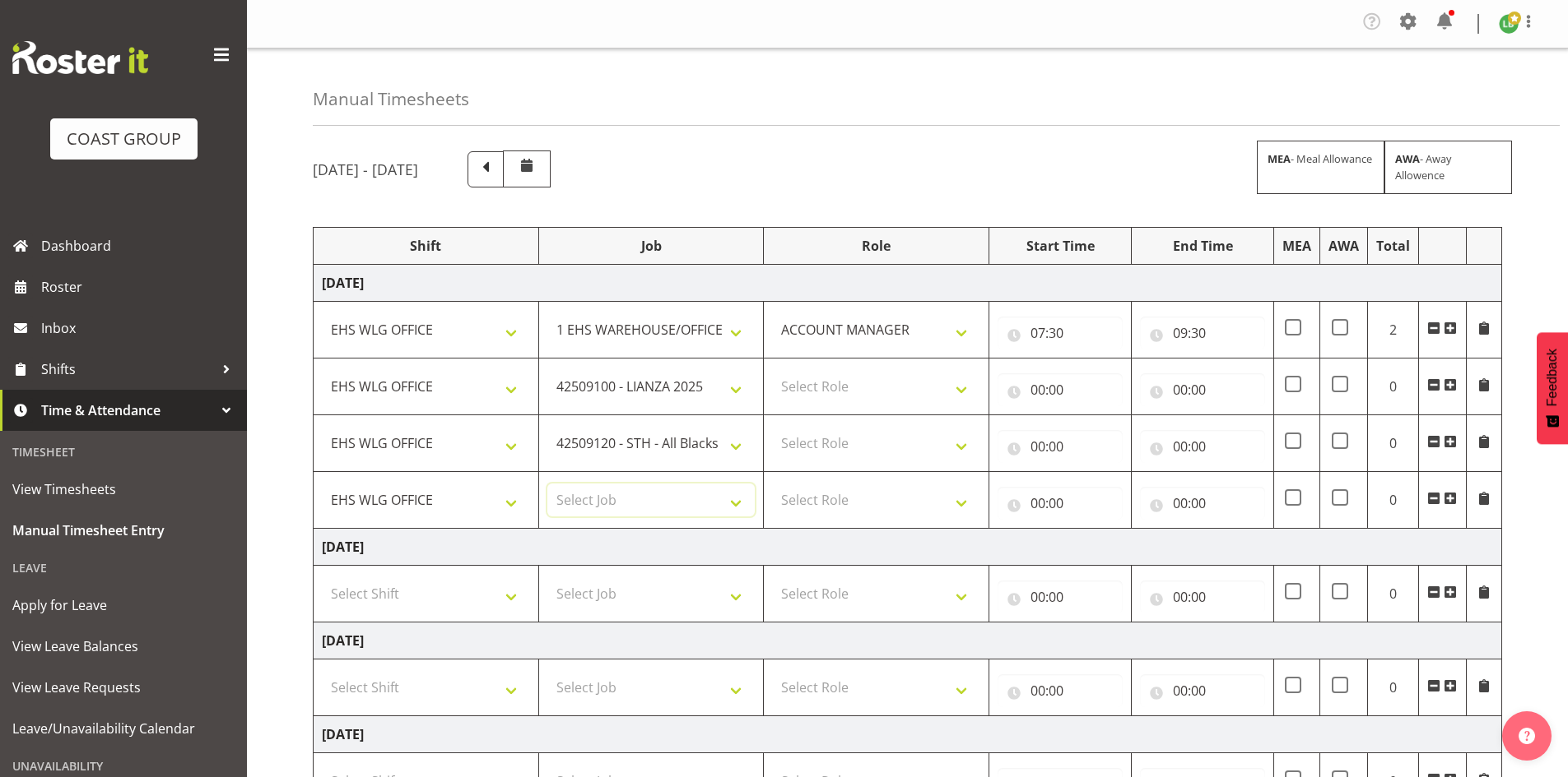
select select "10144"
click at [547, 483] on select "Select Job 1 Carlton Events 1 Carlton Hamilton 1 Carlton Wellington 1 EHS WAREH…" at bounding box center [651, 499] width 208 height 33
drag, startPoint x: 1449, startPoint y: 491, endPoint x: 987, endPoint y: 518, distance: 462.8
click at [1451, 491] on span at bounding box center [1450, 499] width 13 height 18
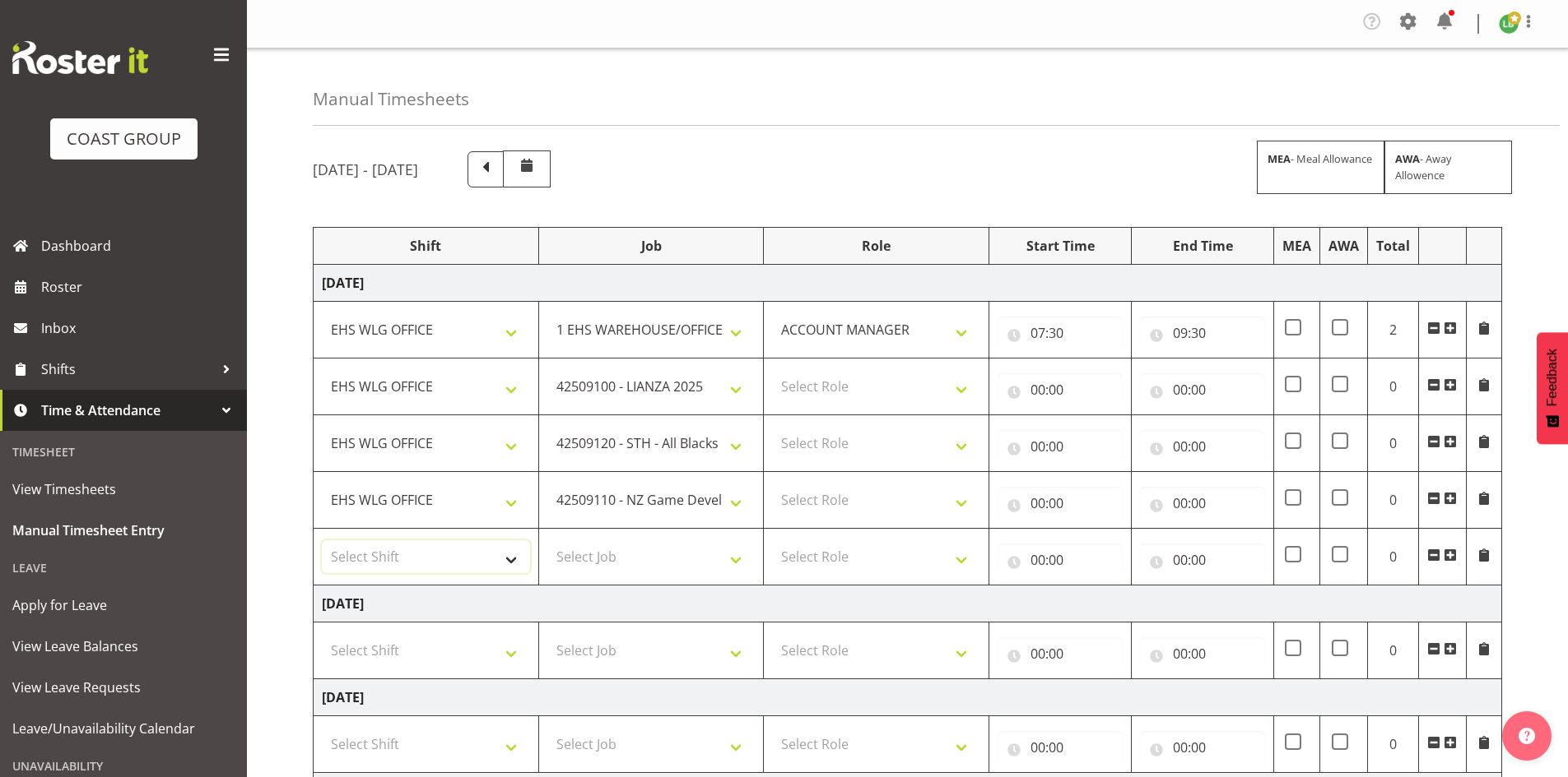
click at [505, 558] on select "Select Shift AUG 25 Break Beervana @ Stadium AUG 25 Break Building Nations @ Ta…" at bounding box center [426, 556] width 208 height 33
select select "1464"
click at [505, 558] on select "Select Shift AUG 25 Break Beervana @ Stadium AUG 25 Break Building Nations @ Ta…" at bounding box center [426, 556] width 208 height 33
click at [734, 552] on select "Select Job 1 Carlton Events 1 Carlton Hamilton 1 Carlton Wellington 1 EHS WAREH…" at bounding box center [651, 556] width 208 height 33
click at [547, 540] on select "Select Job 1 Carlton Events 1 Carlton Hamilton 1 Carlton Wellington 1 EHS WAREH…" at bounding box center [651, 556] width 208 height 33
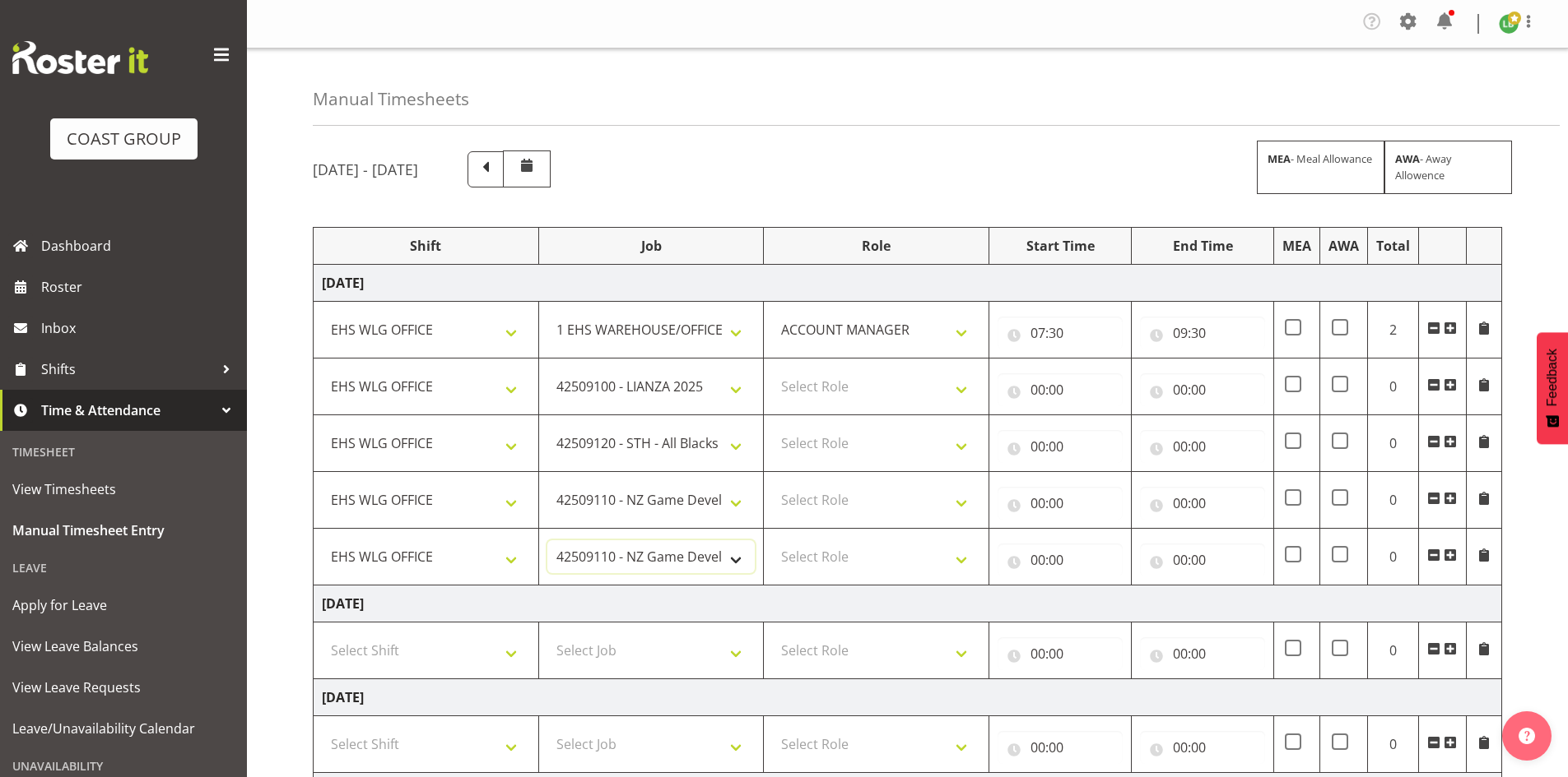
click at [738, 558] on select "1 Carlton Events 1 Carlton Hamilton 1 Carlton Wellington 1 EHS WAREHOUSE/OFFICE…" at bounding box center [651, 556] width 208 height 33
select select "9890"
click at [547, 540] on select "1 Carlton Events 1 Carlton Hamilton 1 Carlton Wellington 1 EHS WAREHOUSE/OFFICE…" at bounding box center [651, 556] width 208 height 33
drag, startPoint x: 955, startPoint y: 385, endPoint x: 955, endPoint y: 399, distance: 14.0
click at [955, 386] on select "Select Role EHS WLG OPS ACCOUNT MANAGER" at bounding box center [876, 386] width 208 height 33
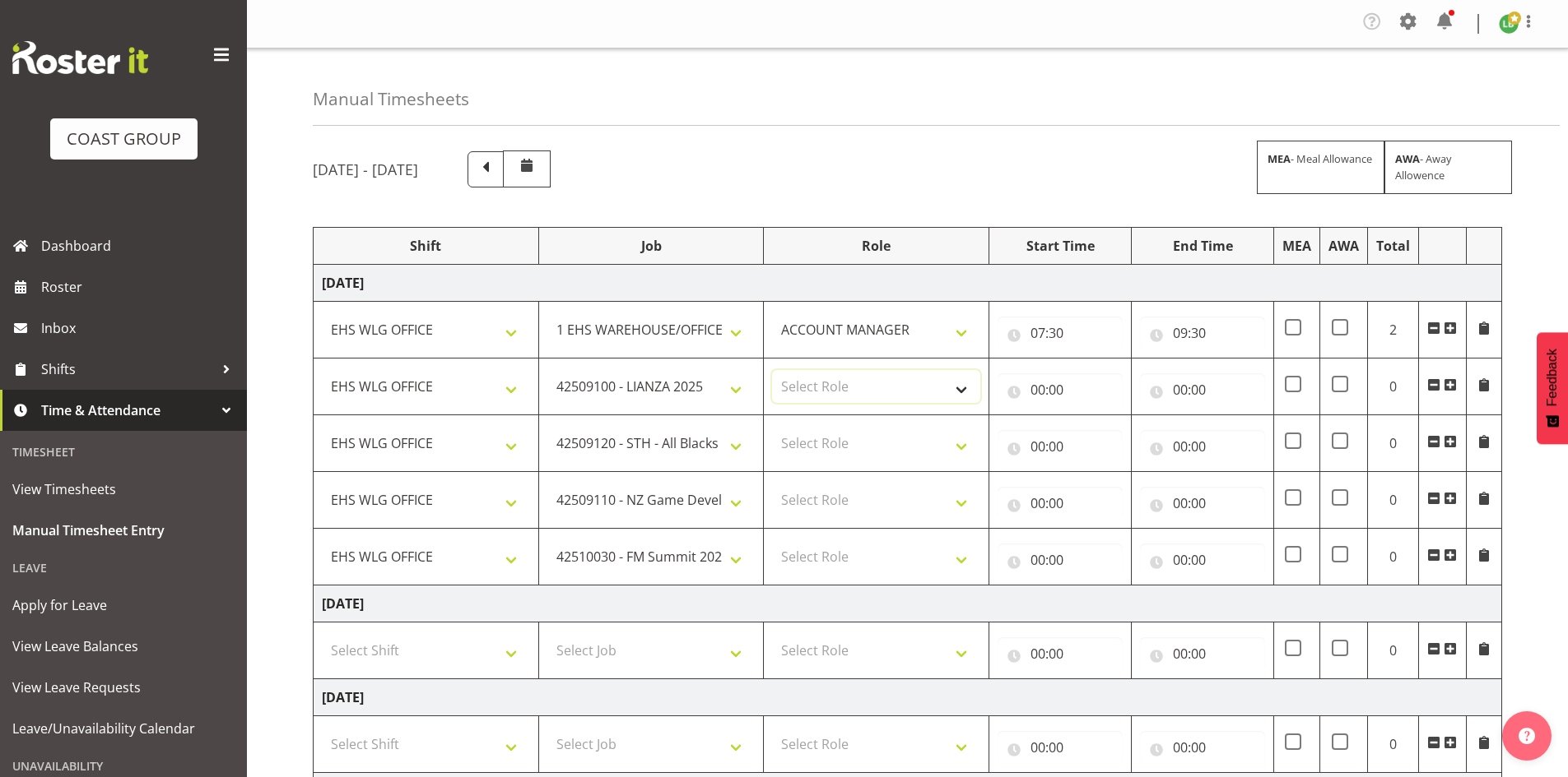
select select "197"
click at [772, 370] on select "Select Role EHS WLG OPS ACCOUNT MANAGER" at bounding box center [876, 386] width 208 height 33
drag, startPoint x: 965, startPoint y: 444, endPoint x: 963, endPoint y: 458, distance: 14.1
click at [965, 444] on select "Select Role EHS WLG OPS ACCOUNT MANAGER" at bounding box center [876, 443] width 208 height 33
select select "197"
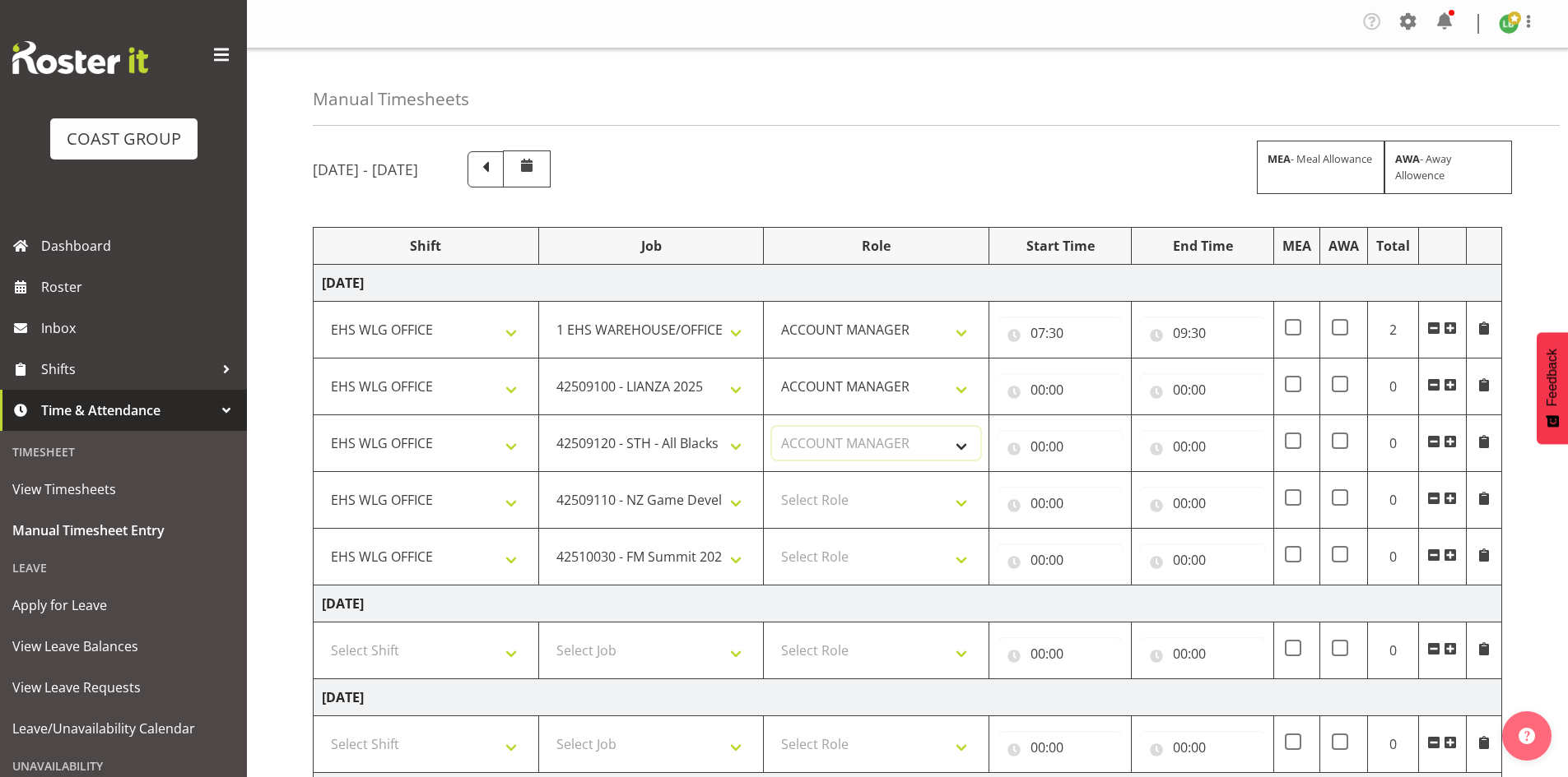
click at [772, 427] on select "Select Role EHS WLG OPS ACCOUNT MANAGER" at bounding box center [876, 443] width 208 height 33
drag, startPoint x: 963, startPoint y: 497, endPoint x: 958, endPoint y: 515, distance: 18.7
click at [963, 498] on select "Select Role EHS WLG OPS ACCOUNT MANAGER" at bounding box center [876, 499] width 208 height 33
select select "197"
click at [772, 483] on select "Select Role EHS WLG OPS ACCOUNT MANAGER" at bounding box center [876, 499] width 208 height 33
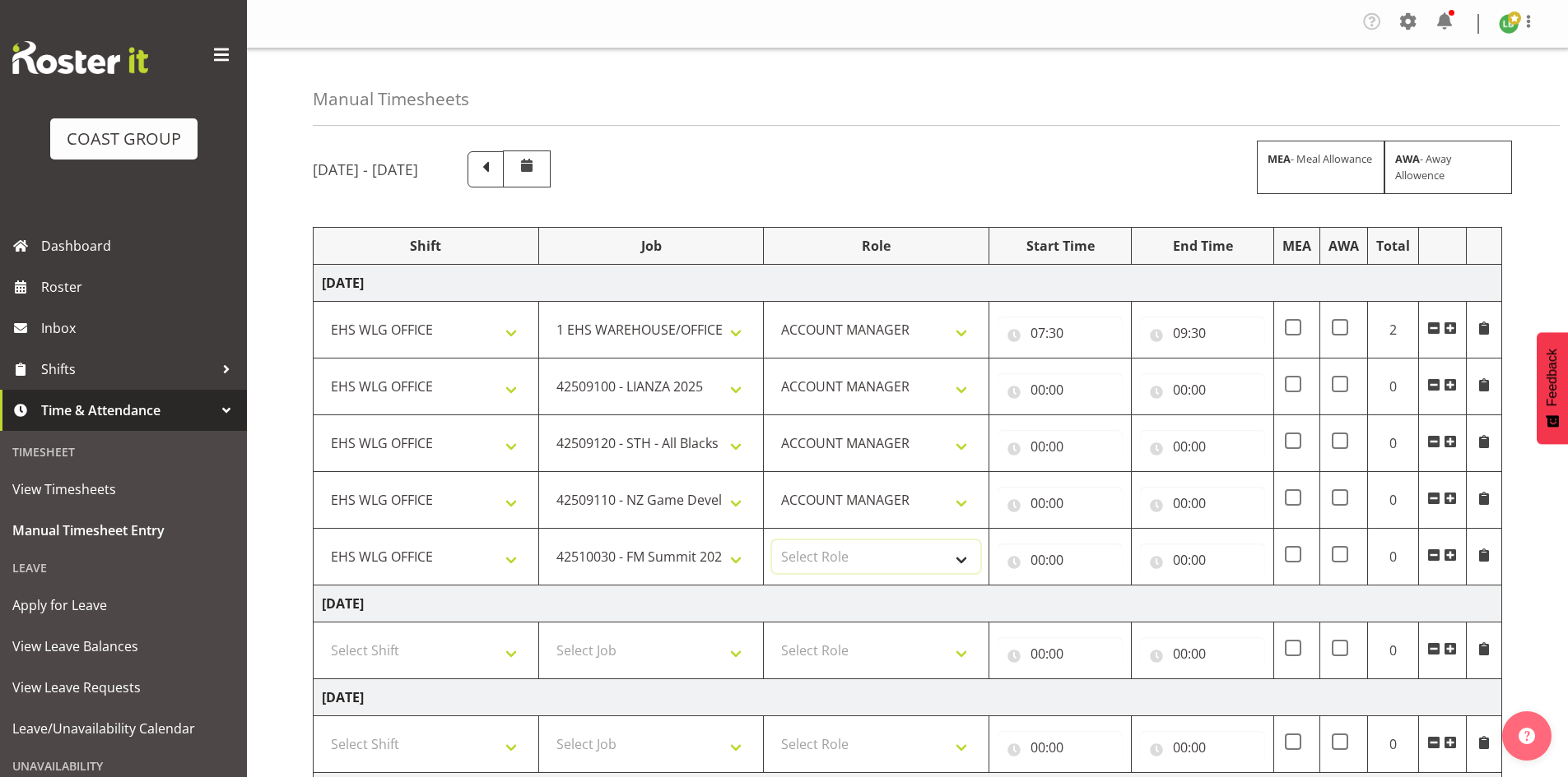
click at [965, 559] on select "Select Role EHS WLG OPS ACCOUNT MANAGER" at bounding box center [876, 556] width 208 height 33
select select "197"
click at [772, 540] on select "Select Role EHS WLG OPS ACCOUNT MANAGER" at bounding box center [876, 556] width 208 height 33
click at [1042, 383] on input "00:00" at bounding box center [1060, 390] width 125 height 33
click at [1102, 433] on select "00 01 02 03 04 05 06 07 08 09 10 11 12 13 14 15 16 17 18 19 20 21 22 23" at bounding box center [1109, 432] width 37 height 33
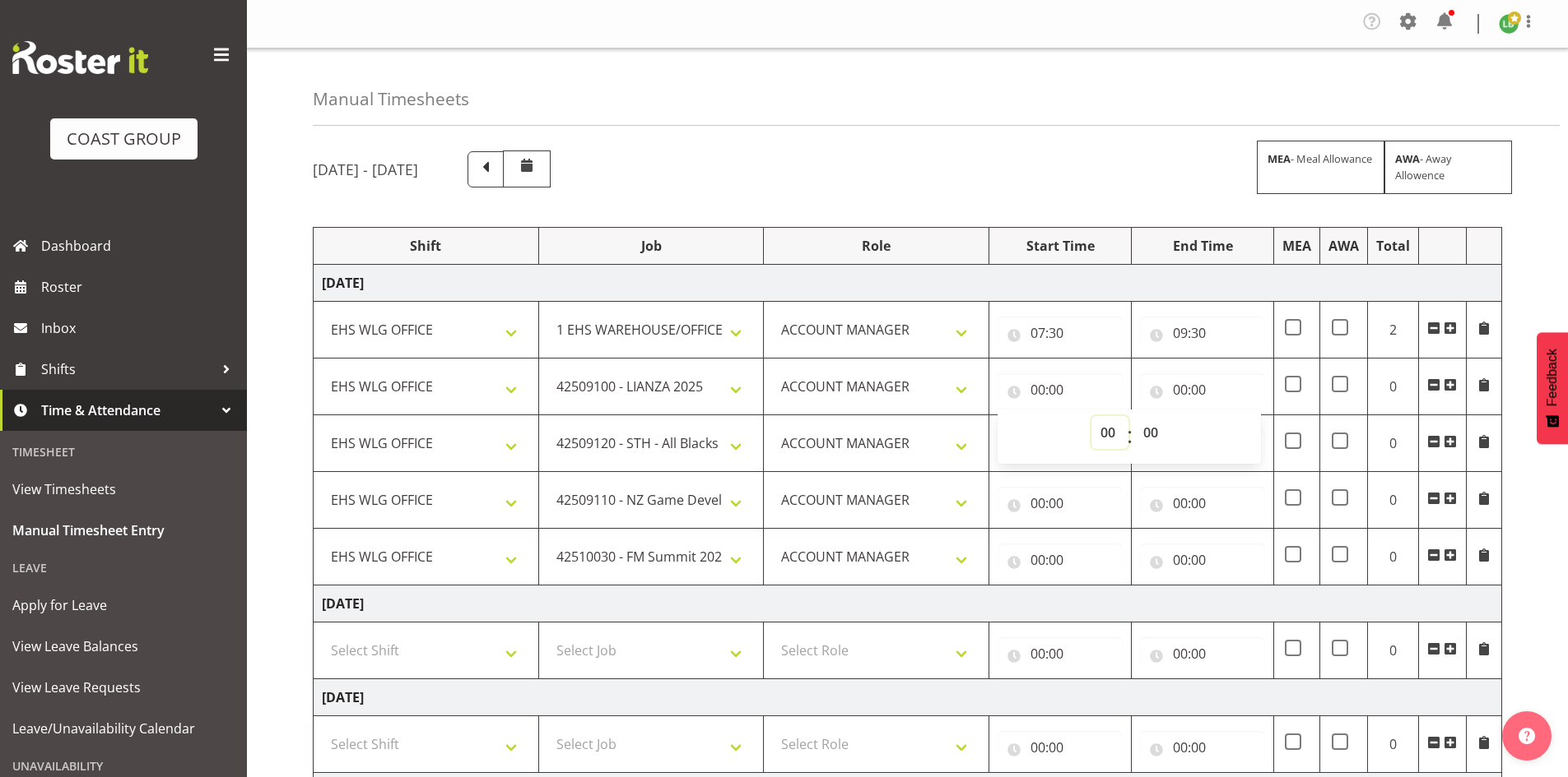
select select "9"
click at [1091, 416] on select "00 01 02 03 04 05 06 07 08 09 10 11 12 13 14 15 16 17 18 19 20 21 22 23" at bounding box center [1109, 432] width 37 height 33
type input "09:00"
click at [1149, 433] on select "00 01 02 03 04 05 06 07 08 09 10 11 12 13 14 15 16 17 18 19 20 21 22 23 24 25 2…" at bounding box center [1152, 432] width 37 height 33
click at [1173, 414] on div "00 01 02 03 04 05 06 07 08 09 10 11 12 13 14 15 16 17 18 19 20 21 22 23 : 00 01…" at bounding box center [1129, 436] width 264 height 54
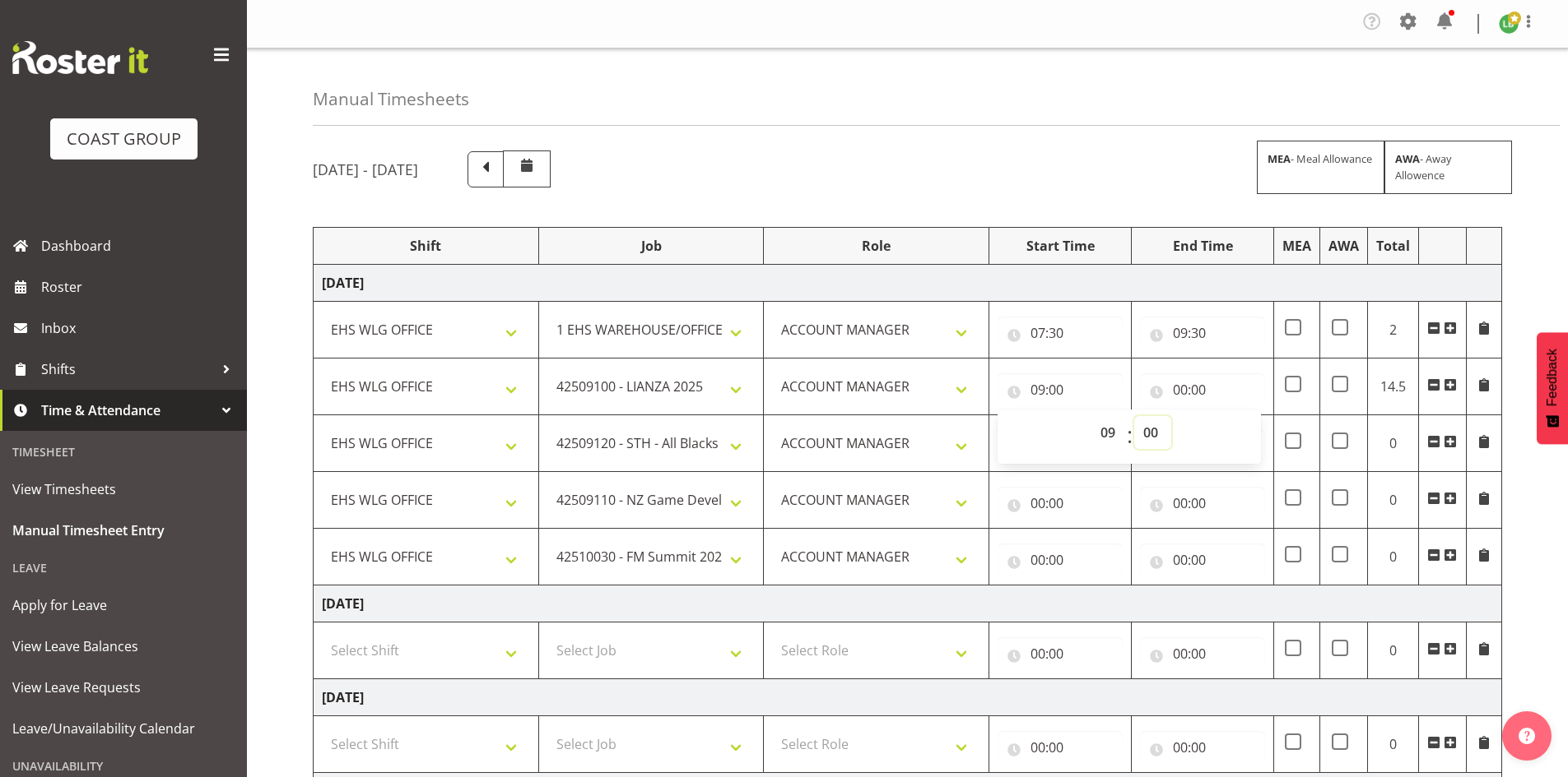
click at [1153, 427] on select "00 01 02 03 04 05 06 07 08 09 10 11 12 13 14 15 16 17 18 19 20 21 22 23 24 25 2…" at bounding box center [1152, 432] width 37 height 33
select select "30"
click at [1134, 416] on select "00 01 02 03 04 05 06 07 08 09 10 11 12 13 14 15 16 17 18 19 20 21 22 23 24 25 2…" at bounding box center [1152, 432] width 37 height 33
type input "09:30"
click at [1174, 386] on input "00:00" at bounding box center [1202, 390] width 125 height 33
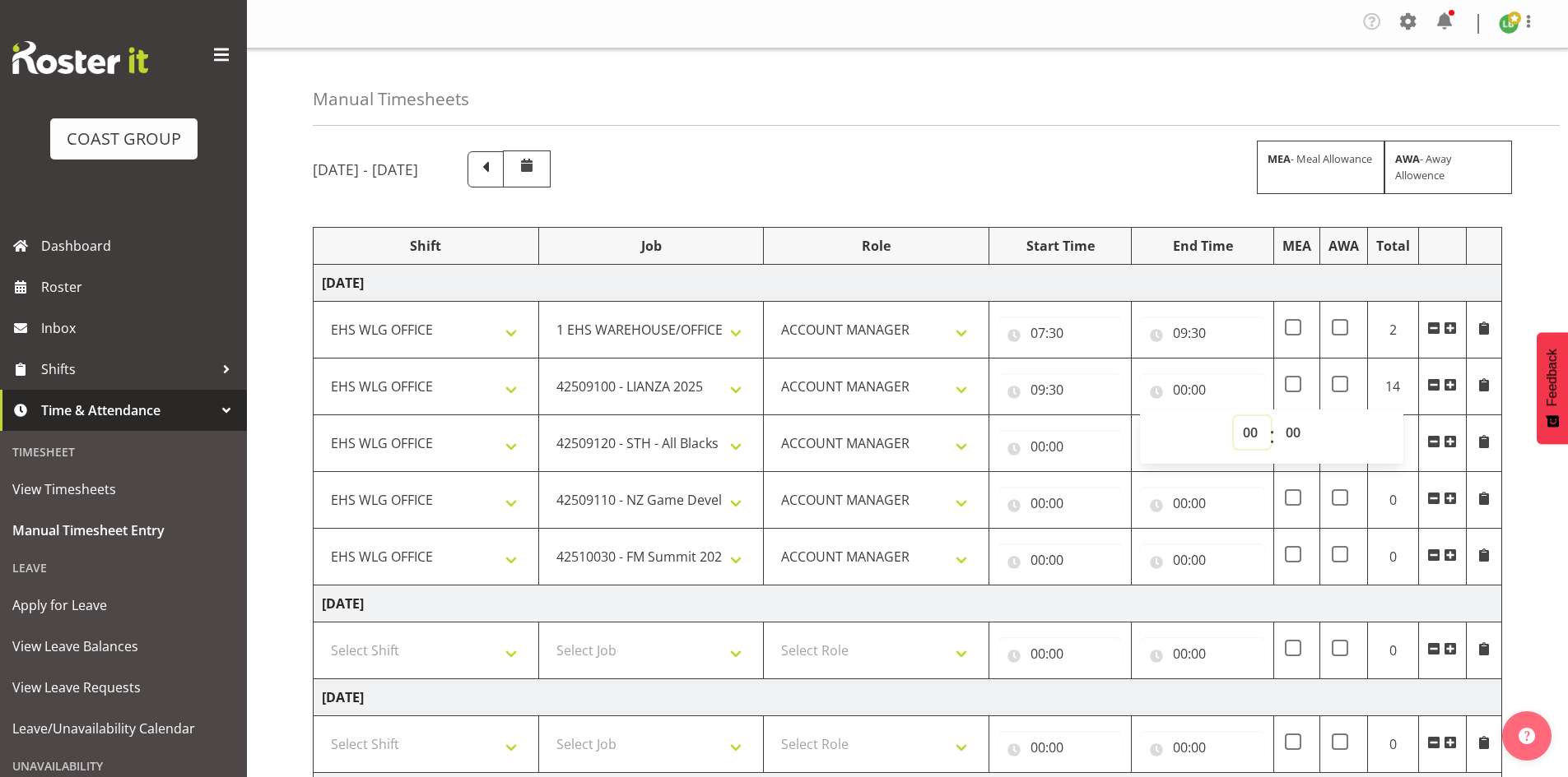
click at [1251, 429] on select "00 01 02 03 04 05 06 07 08 09 10 11 12 13 14 15 16 17 18 19 20 21 22 23" at bounding box center [1252, 432] width 37 height 33
select select "11"
click at [1234, 416] on select "00 01 02 03 04 05 06 07 08 09 10 11 12 13 14 15 16 17 18 19 20 21 22 23" at bounding box center [1252, 432] width 37 height 33
type input "11:00"
click at [1047, 441] on input "00:00" at bounding box center [1060, 447] width 125 height 33
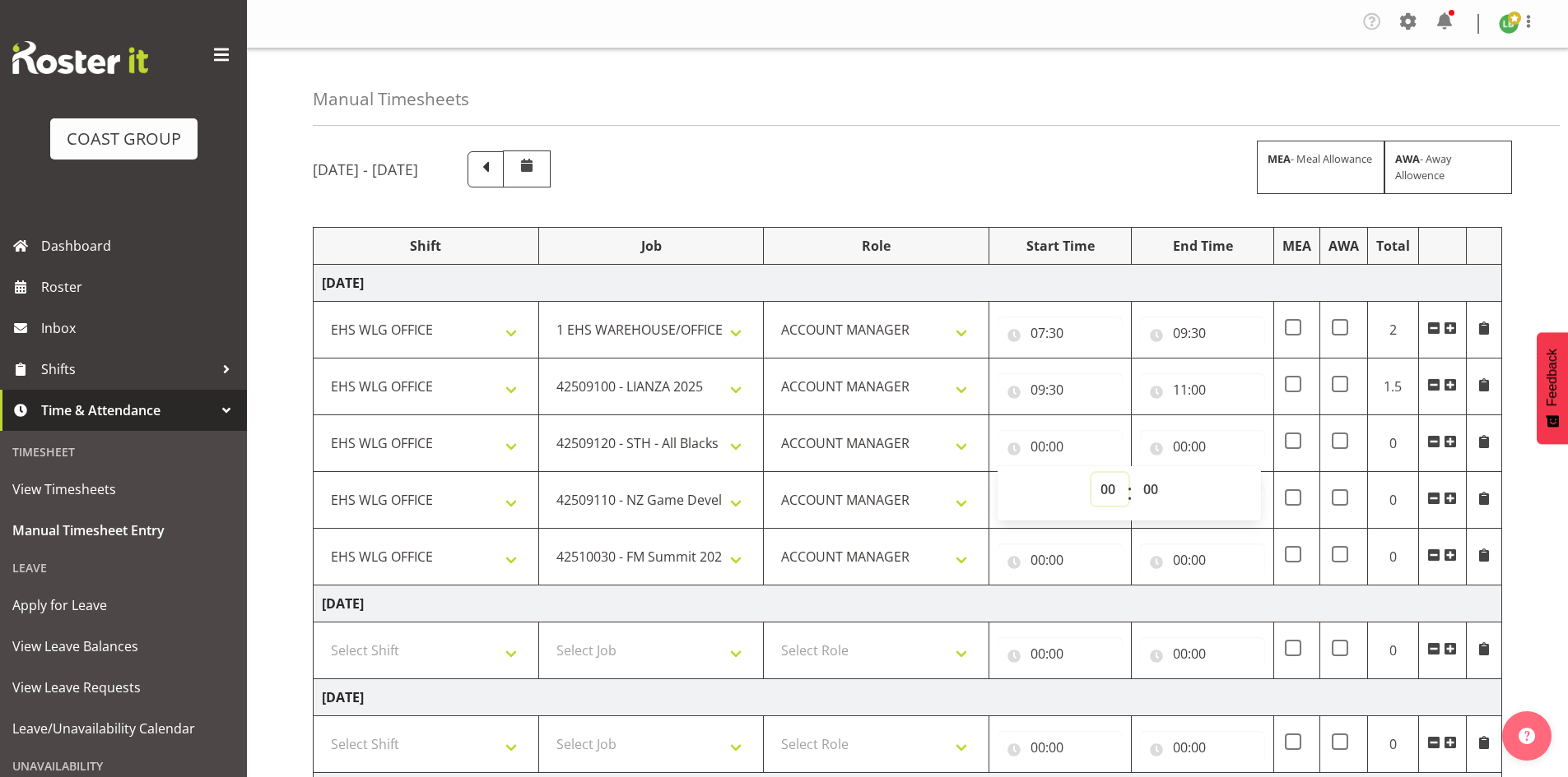
click at [1099, 486] on select "00 01 02 03 04 05 06 07 08 09 10 11 12 13 14 15 16 17 18 19 20 21 22 23" at bounding box center [1109, 489] width 37 height 33
select select "11"
click at [1091, 473] on select "00 01 02 03 04 05 06 07 08 09 10 11 12 13 14 15 16 17 18 19 20 21 22 23" at bounding box center [1109, 489] width 37 height 33
type input "11:00"
click at [1185, 446] on input "00:00" at bounding box center [1202, 447] width 125 height 33
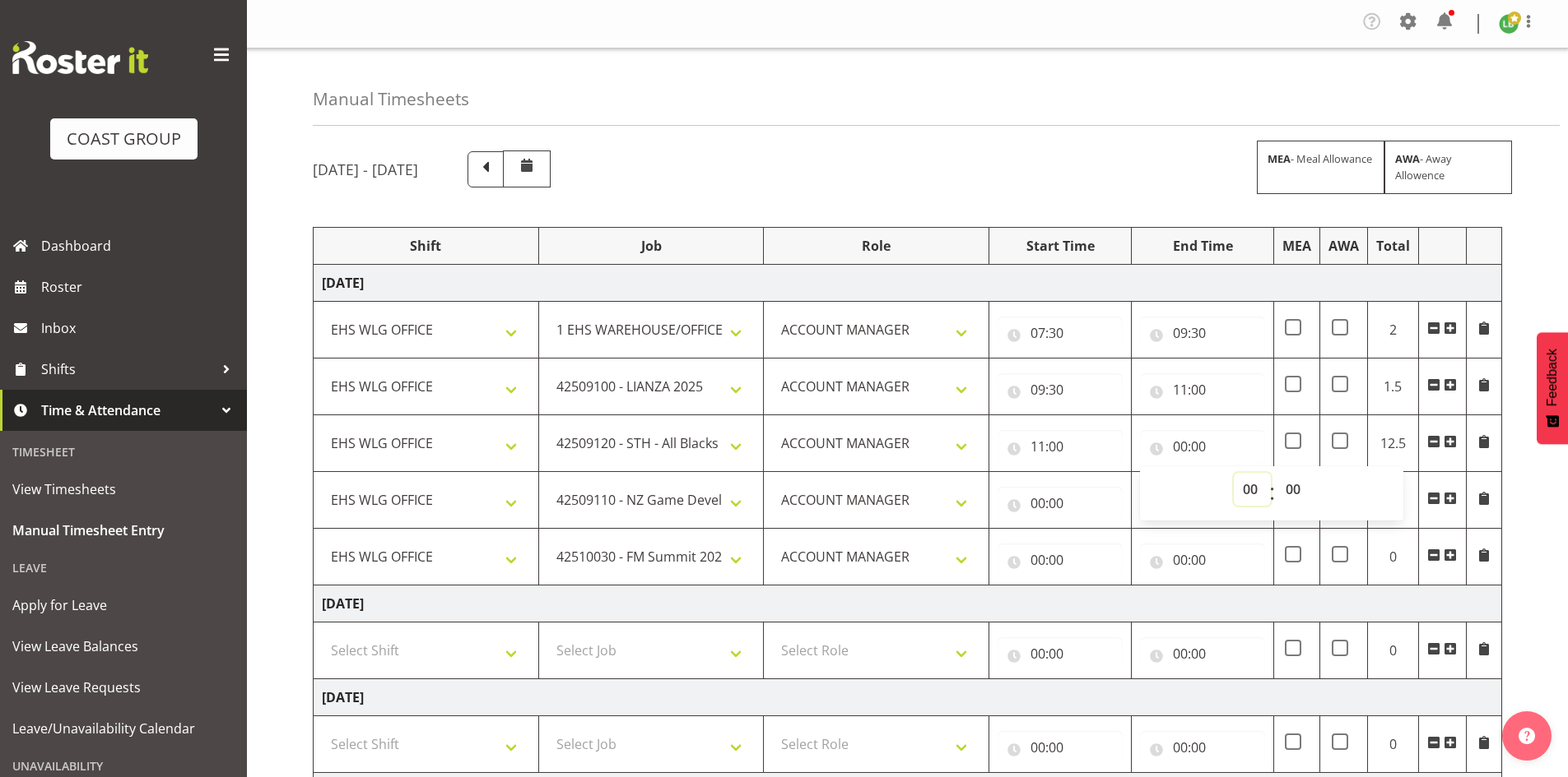
click at [1254, 491] on select "00 01 02 03 04 05 06 07 08 09 10 11 12 13 14 15 16 17 18 19 20 21 22 23" at bounding box center [1252, 489] width 37 height 33
select select "12"
click at [1234, 473] on select "00 01 02 03 04 05 06 07 08 09 10 11 12 13 14 15 16 17 18 19 20 21 22 23" at bounding box center [1252, 489] width 37 height 33
type input "12:00"
click at [1039, 501] on input "00:00" at bounding box center [1060, 503] width 125 height 33
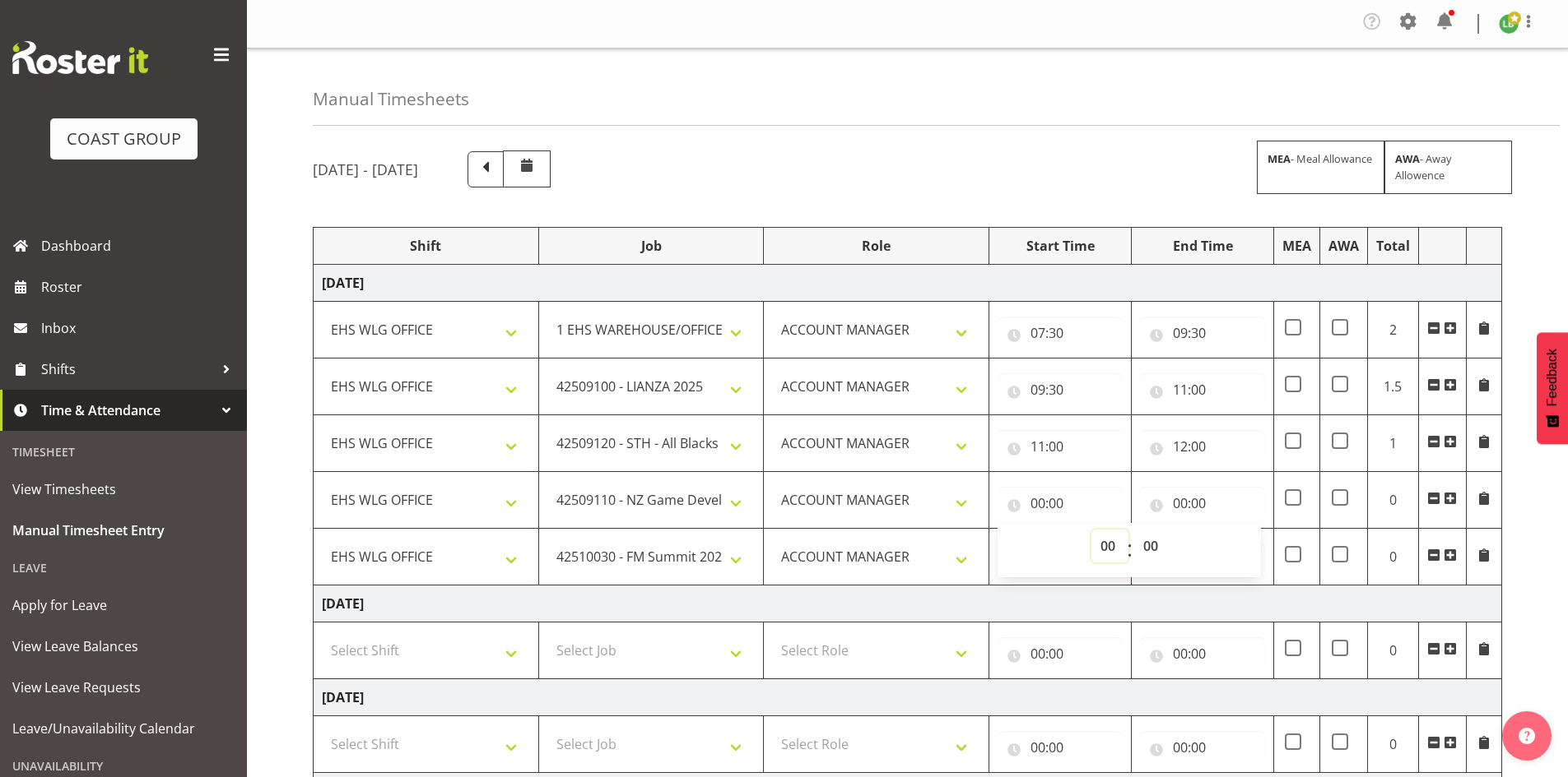
click at [1104, 543] on select "00 01 02 03 04 05 06 07 08 09 10 11 12 13 14 15 16 17 18 19 20 21 22 23" at bounding box center [1109, 546] width 37 height 33
select select "12"
click at [1091, 530] on select "00 01 02 03 04 05 06 07 08 09 10 11 12 13 14 15 16 17 18 19 20 21 22 23" at bounding box center [1109, 546] width 37 height 33
type input "12:00"
click at [1189, 508] on input "00:00" at bounding box center [1202, 503] width 125 height 33
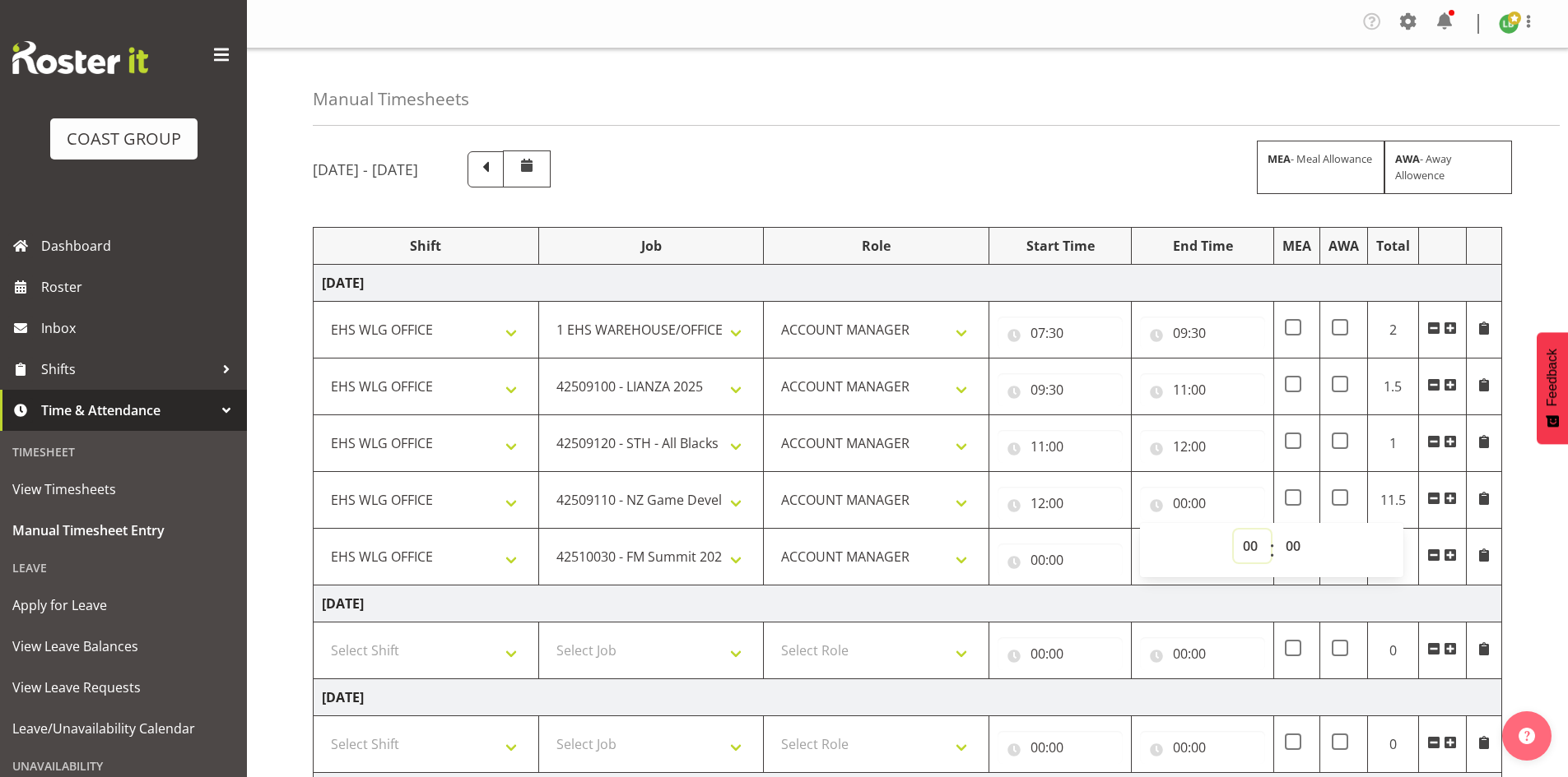
drag, startPoint x: 1246, startPoint y: 548, endPoint x: 1251, endPoint y: 531, distance: 17.7
click at [1246, 546] on select "00 01 02 03 04 05 06 07 08 09 10 11 12 13 14 15 16 17 18 19 20 21 22 23" at bounding box center [1252, 546] width 37 height 33
select select "13"
click at [1234, 530] on select "00 01 02 03 04 05 06 07 08 09 10 11 12 13 14 15 16 17 18 19 20 21 22 23" at bounding box center [1252, 546] width 37 height 33
type input "13:00"
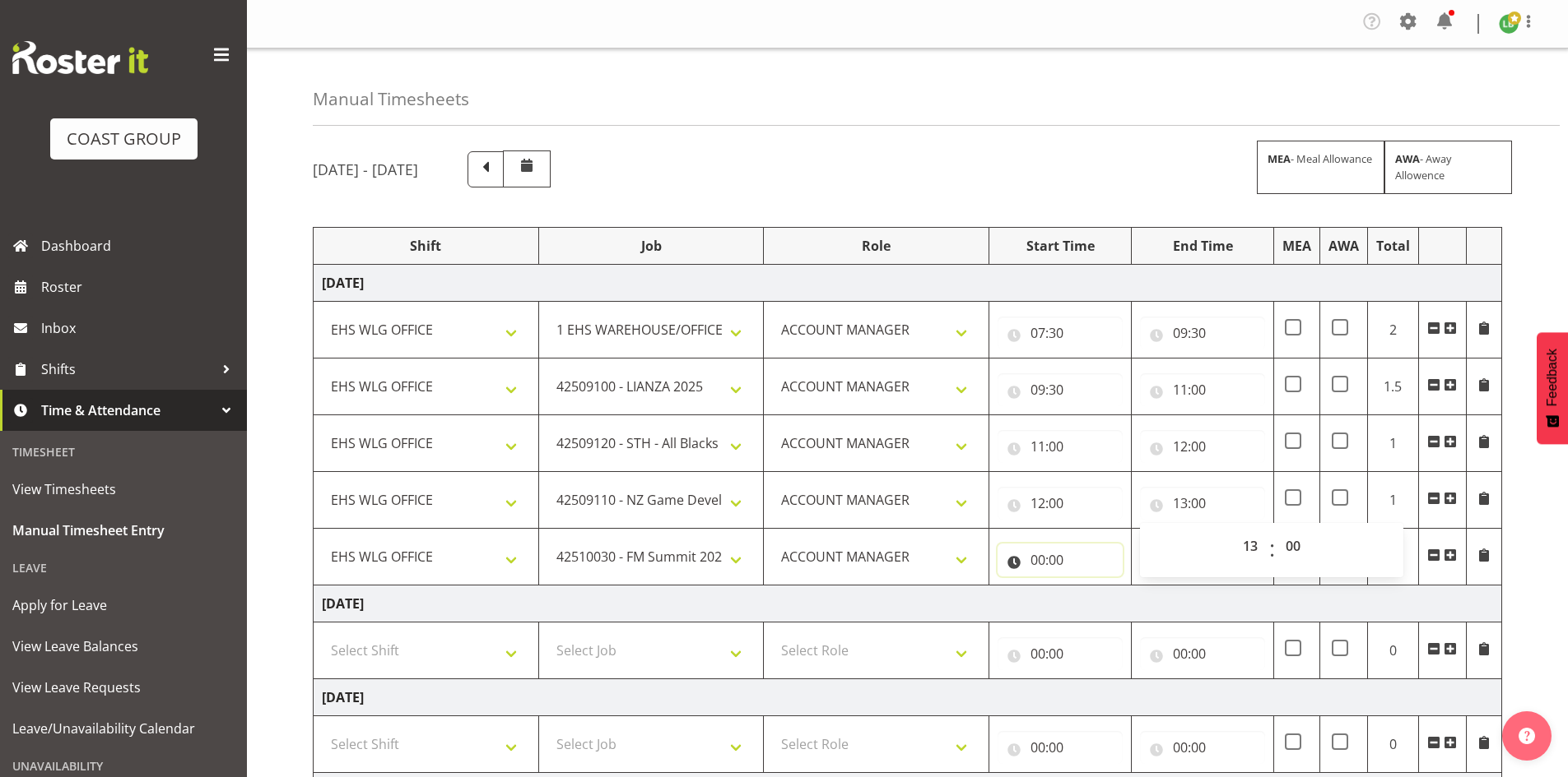
click at [1045, 557] on input "00:00" at bounding box center [1060, 560] width 125 height 33
drag, startPoint x: 1100, startPoint y: 603, endPoint x: 1111, endPoint y: 586, distance: 20.2
click at [1108, 600] on select "00 01 02 03 04 05 06 07 08 09 10 11 12 13 14 15 16 17 18 19 20 21 22 23" at bounding box center [1109, 602] width 37 height 33
select select "13"
click at [1091, 586] on select "00 01 02 03 04 05 06 07 08 09 10 11 12 13 14 15 16 17 18 19 20 21 22 23" at bounding box center [1109, 602] width 37 height 33
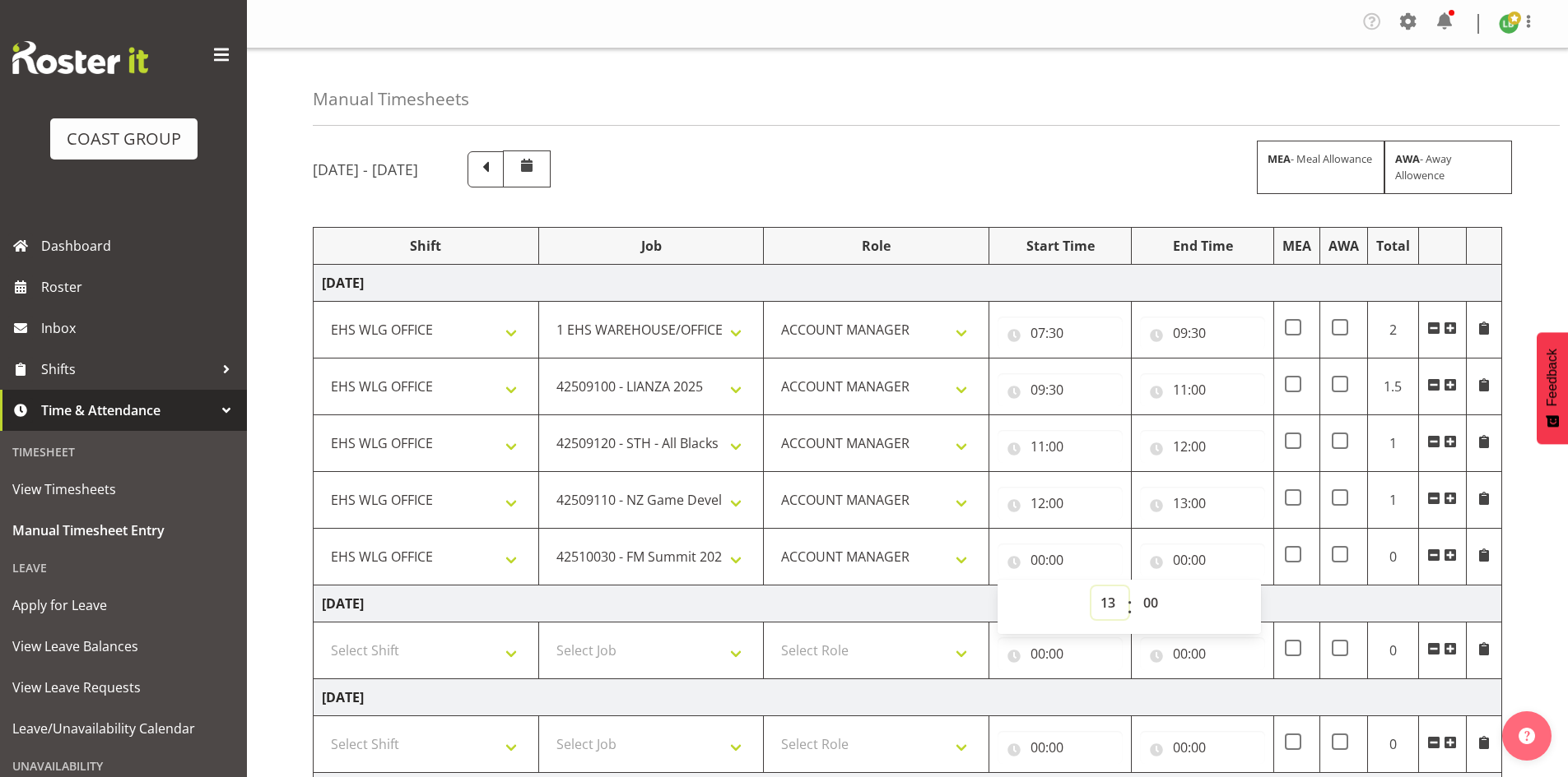
type input "13:00"
click at [1177, 559] on input "00:00" at bounding box center [1202, 560] width 125 height 33
click at [1253, 600] on select "00 01 02 03 04 05 06 07 08 09 10 11 12 13 14 15 16 17 18 19 20 21 22 23" at bounding box center [1252, 602] width 37 height 33
select select "14"
click at [1234, 586] on select "00 01 02 03 04 05 06 07 08 09 10 11 12 13 14 15 16 17 18 19 20 21 22 23" at bounding box center [1252, 602] width 37 height 33
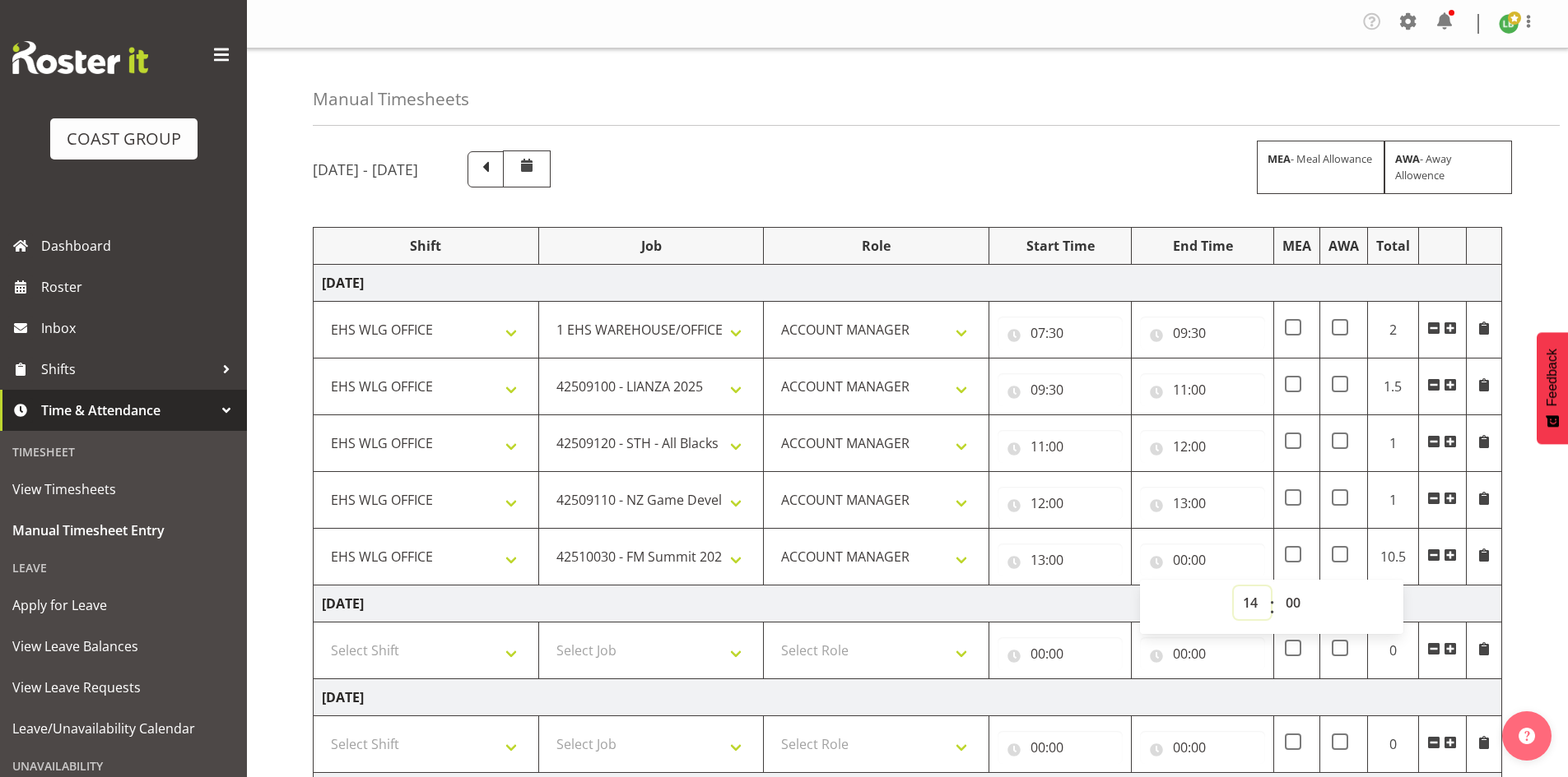
type input "14:00"
click at [1454, 552] on span at bounding box center [1450, 555] width 13 height 13
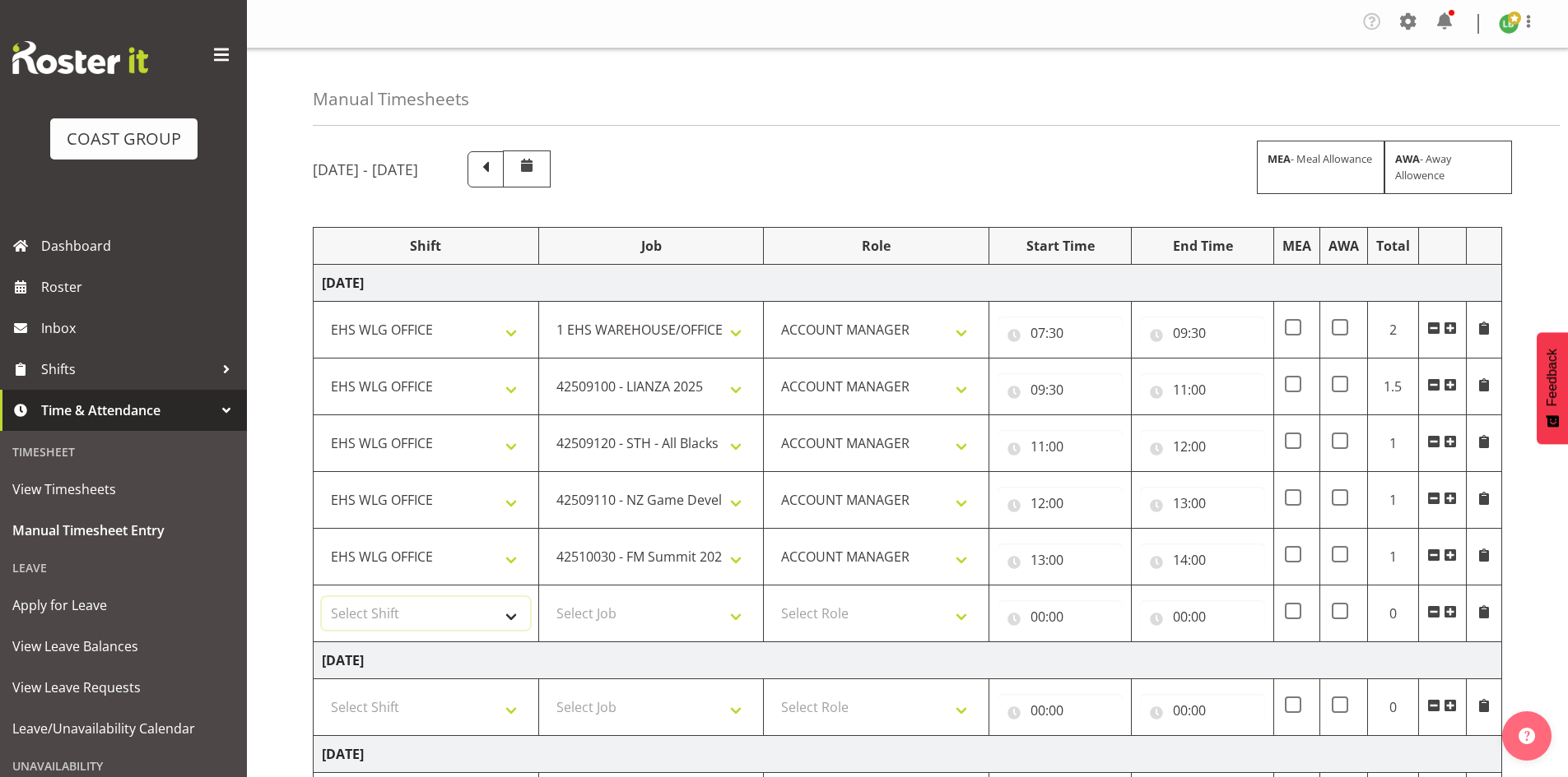
click at [520, 608] on select "Select Shift AUG 25 Break Beervana @ Stadium AUG 25 Break Building Nations @ Ta…" at bounding box center [426, 613] width 208 height 33
select select "1464"
click at [519, 614] on select "Select Shift AUG 25 Break Beervana @ Stadium AUG 25 Break Building Nations @ Ta…" at bounding box center [426, 613] width 208 height 33
click at [744, 611] on select "Select Job 1 Carlton Events 1 Carlton Hamilton 1 Carlton Wellington 1 EHS WAREH…" at bounding box center [651, 613] width 208 height 33
select select "69"
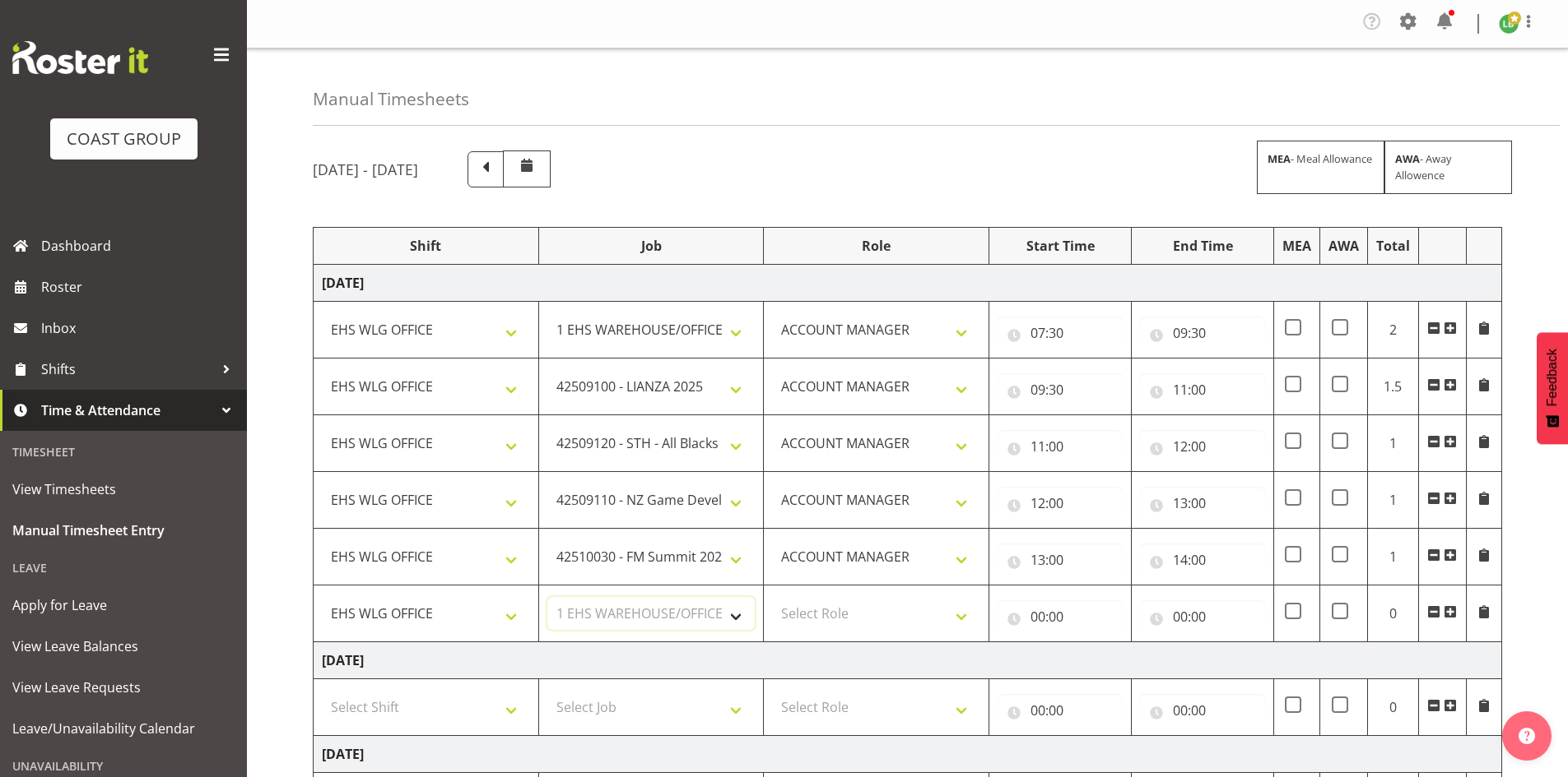
click at [547, 597] on select "Select Job 1 Carlton Events 1 Carlton Hamilton 1 Carlton Wellington 1 EHS WAREH…" at bounding box center [651, 613] width 208 height 33
click at [962, 614] on select "Select Role EHS WLG OPS ACCOUNT MANAGER" at bounding box center [876, 613] width 208 height 33
select select "197"
click at [772, 597] on select "Select Role EHS WLG OPS ACCOUNT MANAGER" at bounding box center [876, 613] width 208 height 33
click at [1038, 610] on input "00:00" at bounding box center [1060, 617] width 125 height 33
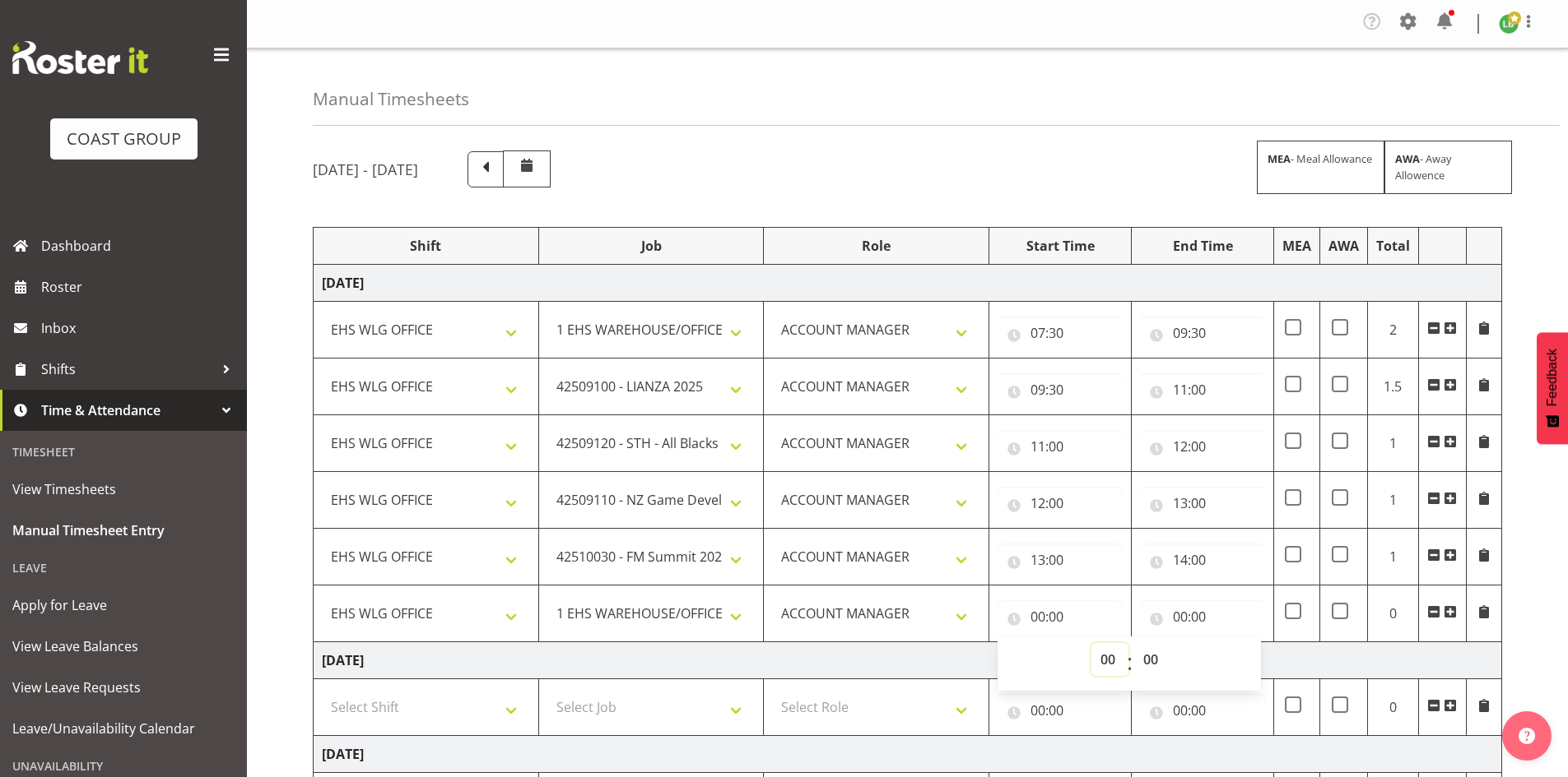
click at [1102, 654] on select "00 01 02 03 04 05 06 07 08 09 10 11 12 13 14 15 16 17 18 19 20 21 22 23" at bounding box center [1109, 659] width 37 height 33
select select "14"
click at [1091, 643] on select "00 01 02 03 04 05 06 07 08 09 10 11 12 13 14 15 16 17 18 19 20 21 22 23" at bounding box center [1109, 659] width 37 height 33
type input "14:00"
click at [1177, 617] on input "00:00" at bounding box center [1202, 617] width 125 height 33
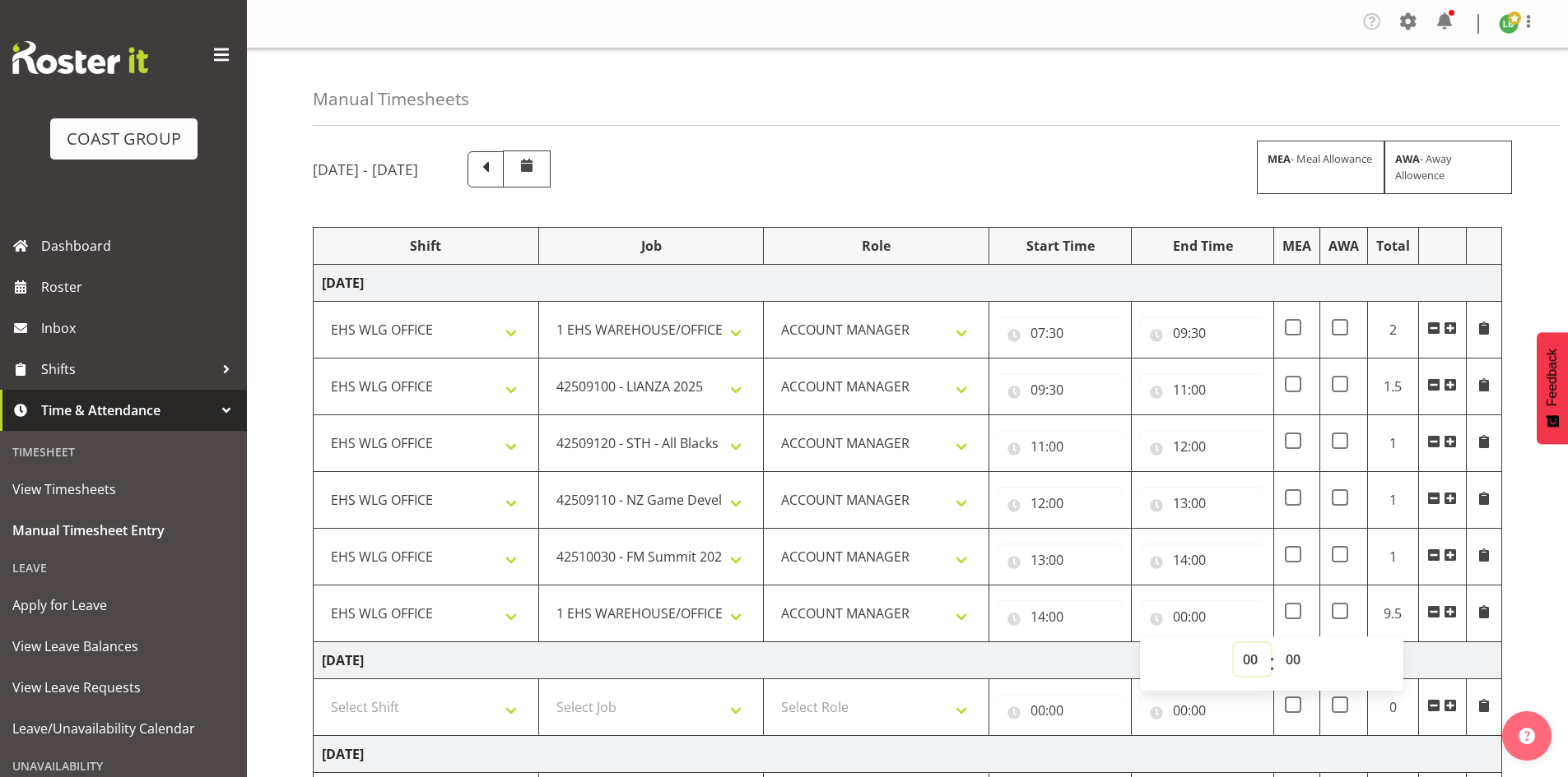
click at [1244, 656] on select "00 01 02 03 04 05 06 07 08 09 10 11 12 13 14 15 16 17 18 19 20 21 22 23" at bounding box center [1252, 659] width 37 height 33
select select "17"
click at [1234, 643] on select "00 01 02 03 04 05 06 07 08 09 10 11 12 13 14 15 16 17 18 19 20 21 22 23" at bounding box center [1252, 659] width 37 height 33
type input "17:00"
click at [1300, 654] on select "00 01 02 03 04 05 06 07 08 09 10 11 12 13 14 15 16 17 18 19 20 21 22 23 24 25 2…" at bounding box center [1294, 659] width 37 height 33
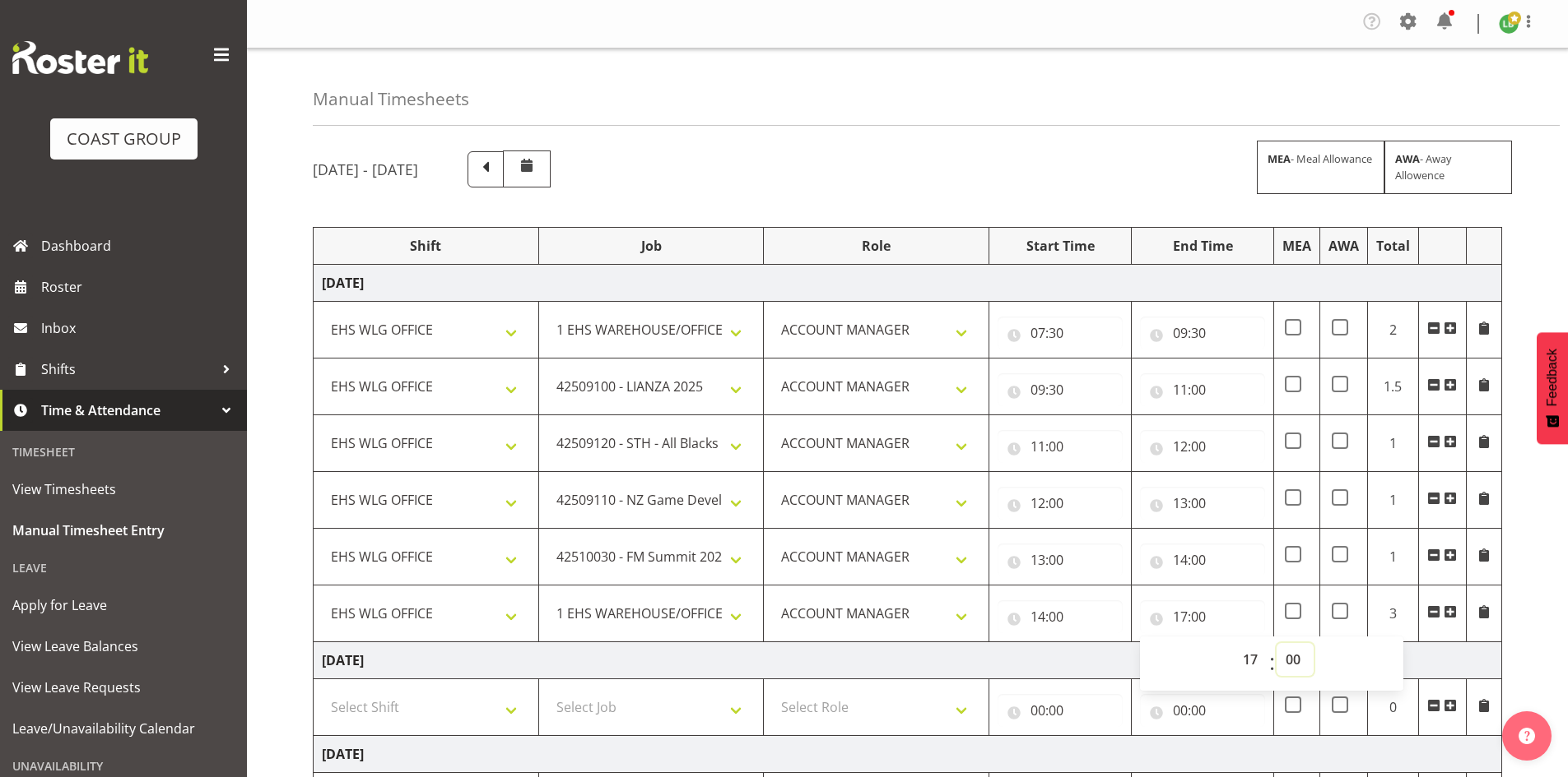
select select "30"
click at [1276, 643] on select "00 01 02 03 04 05 06 07 08 09 10 11 12 13 14 15 16 17 18 19 20 21 22 23 24 25 2…" at bounding box center [1294, 659] width 37 height 33
type input "17:30"
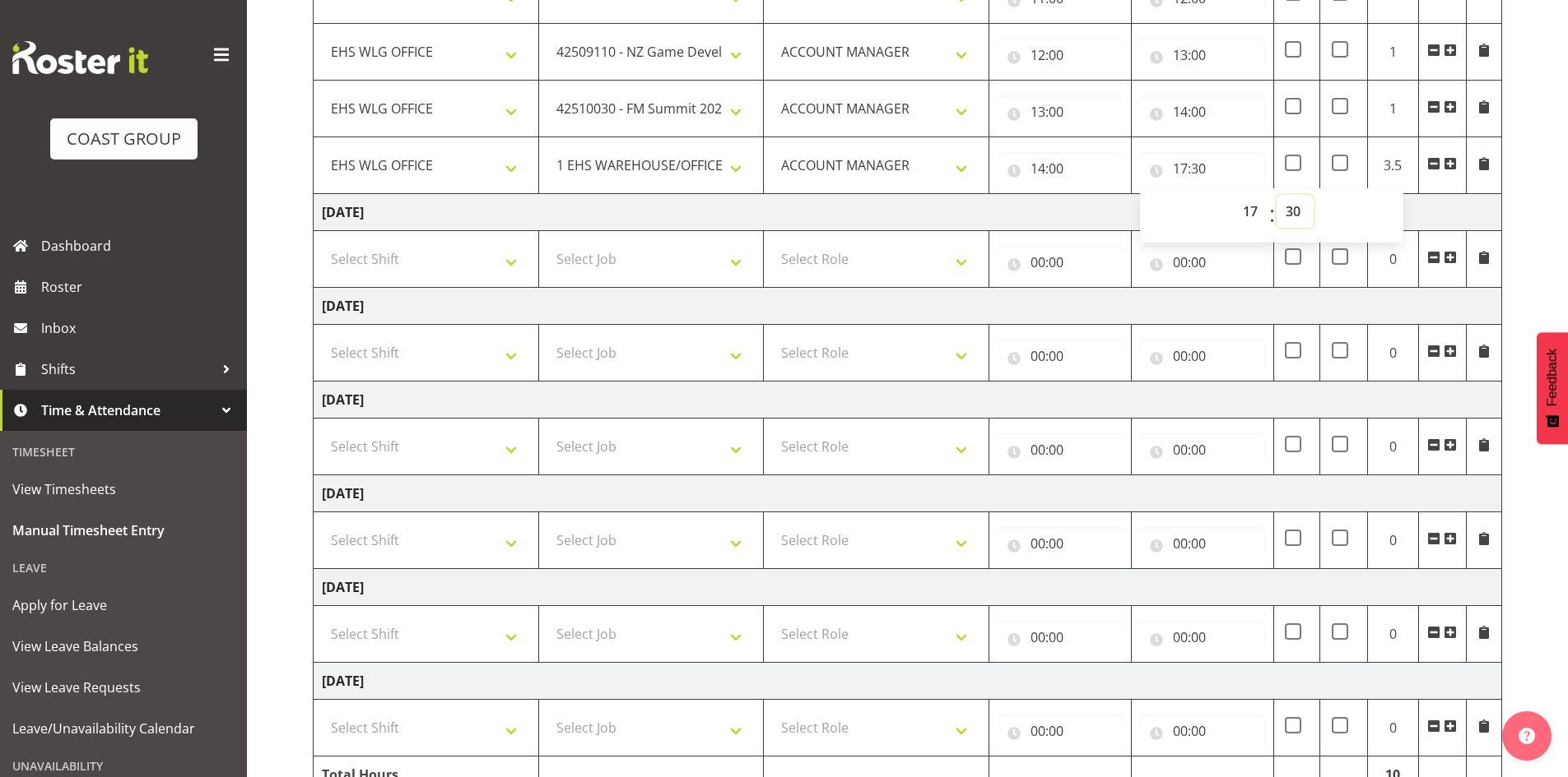
scroll to position [532, 0]
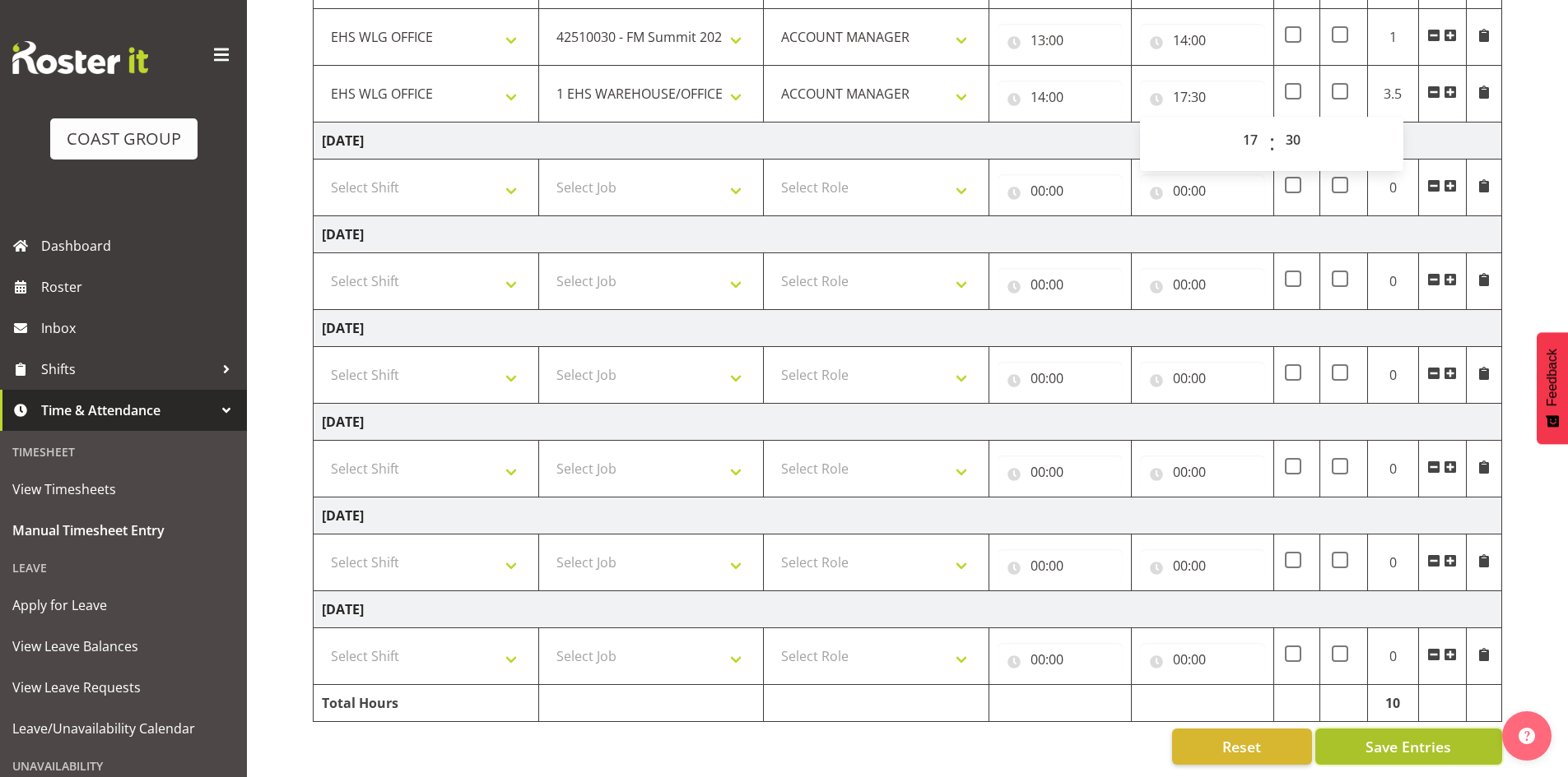
click at [1404, 736] on span "Save Entries" at bounding box center [1407, 747] width 86 height 22
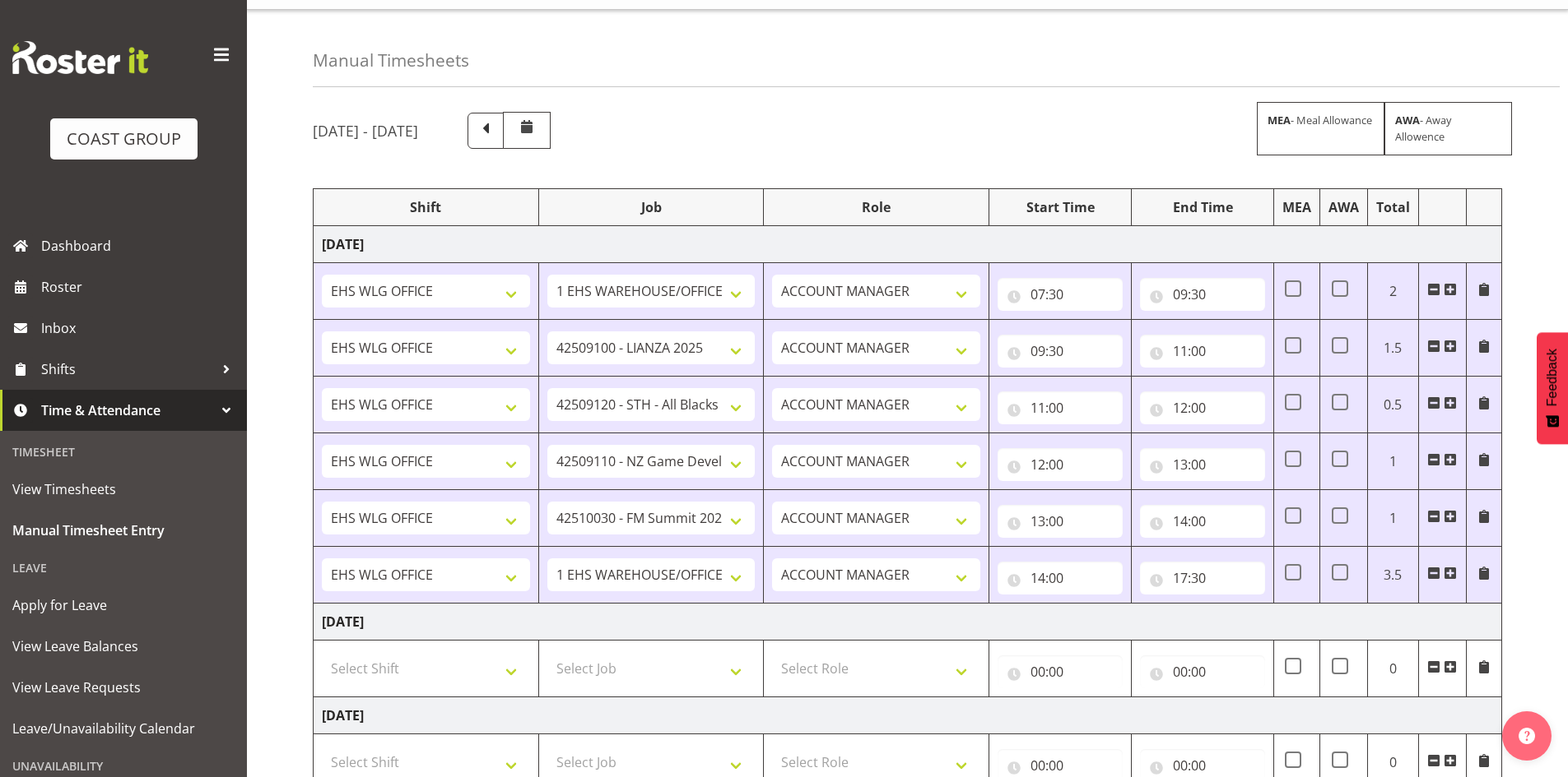
scroll to position [0, 0]
